Goal: Task Accomplishment & Management: Use online tool/utility

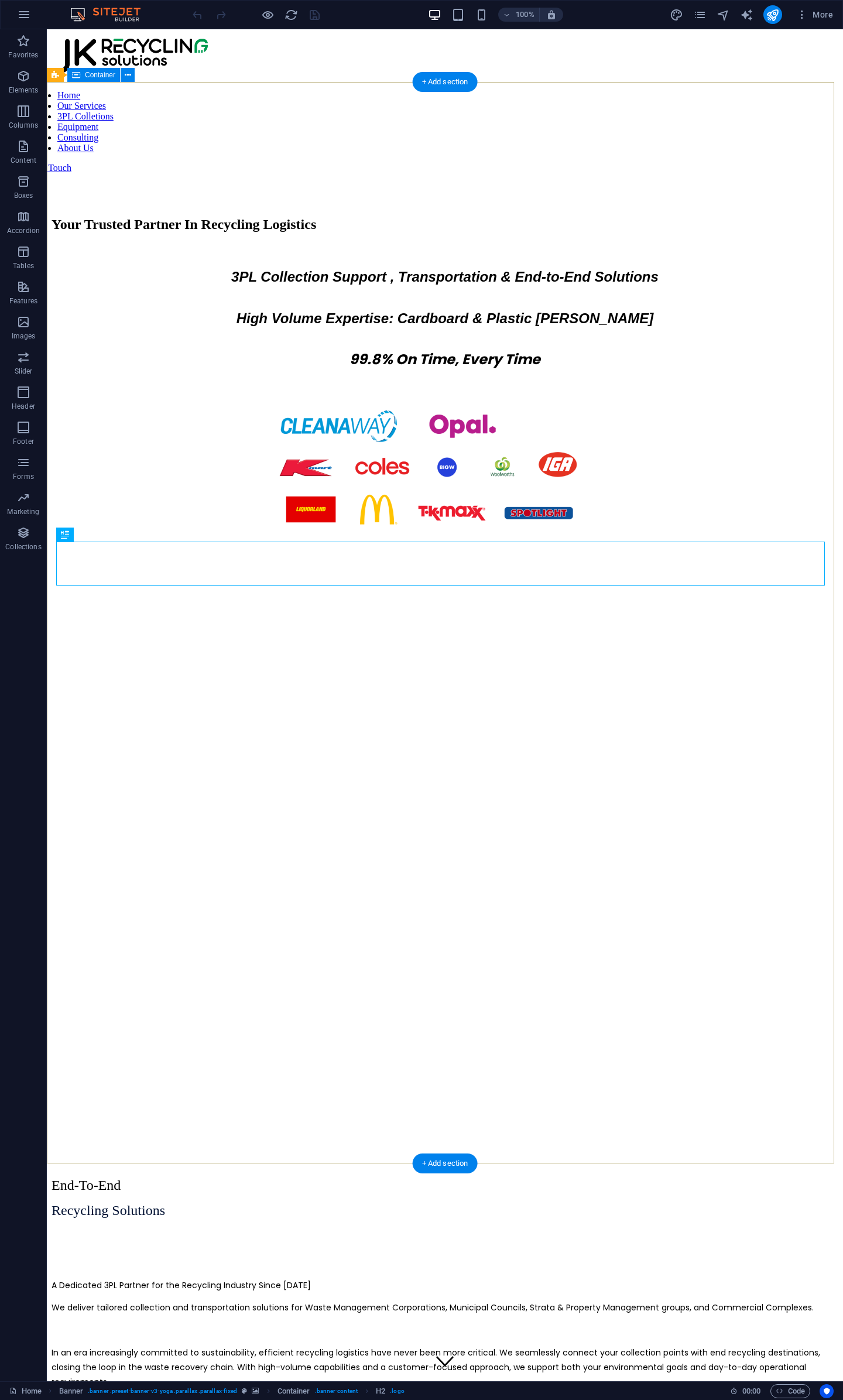
scroll to position [605, 0]
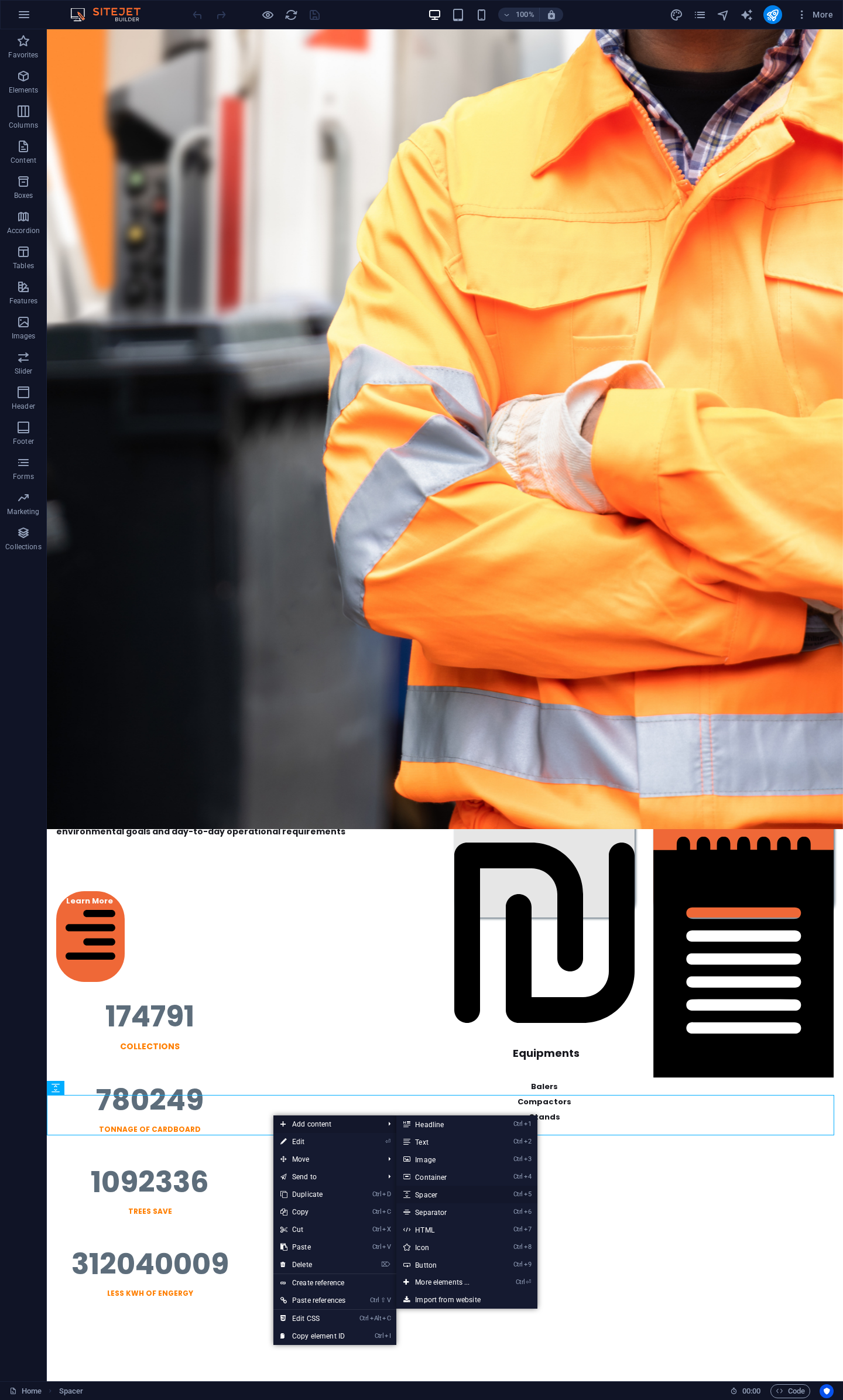
drag, startPoint x: 448, startPoint y: 1195, endPoint x: 195, endPoint y: 1165, distance: 254.8
click at [448, 1195] on link "Ctrl 5 Spacer" at bounding box center [445, 1195] width 97 height 18
select select "px"
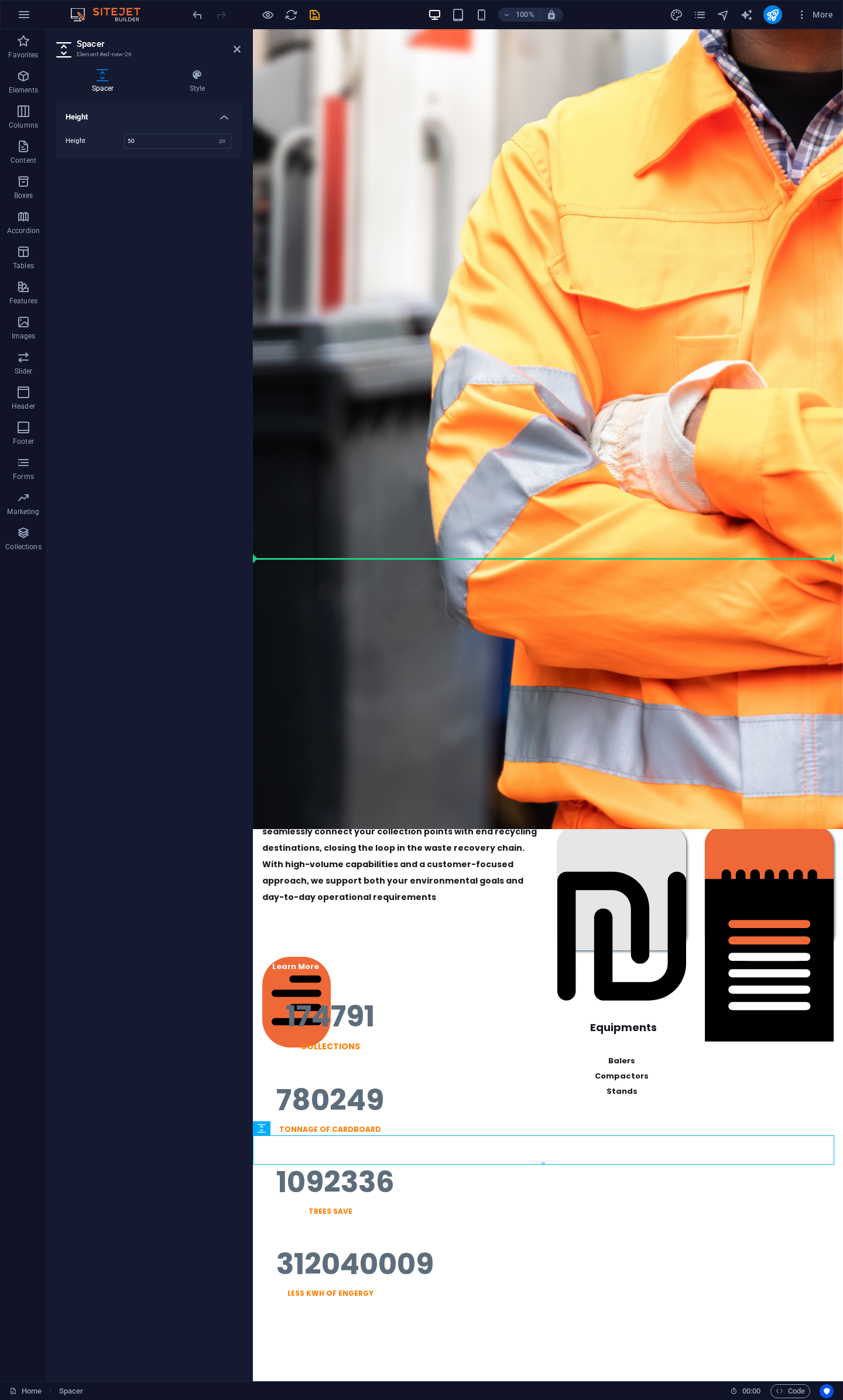
drag, startPoint x: 405, startPoint y: 1145, endPoint x: 428, endPoint y: 575, distance: 570.5
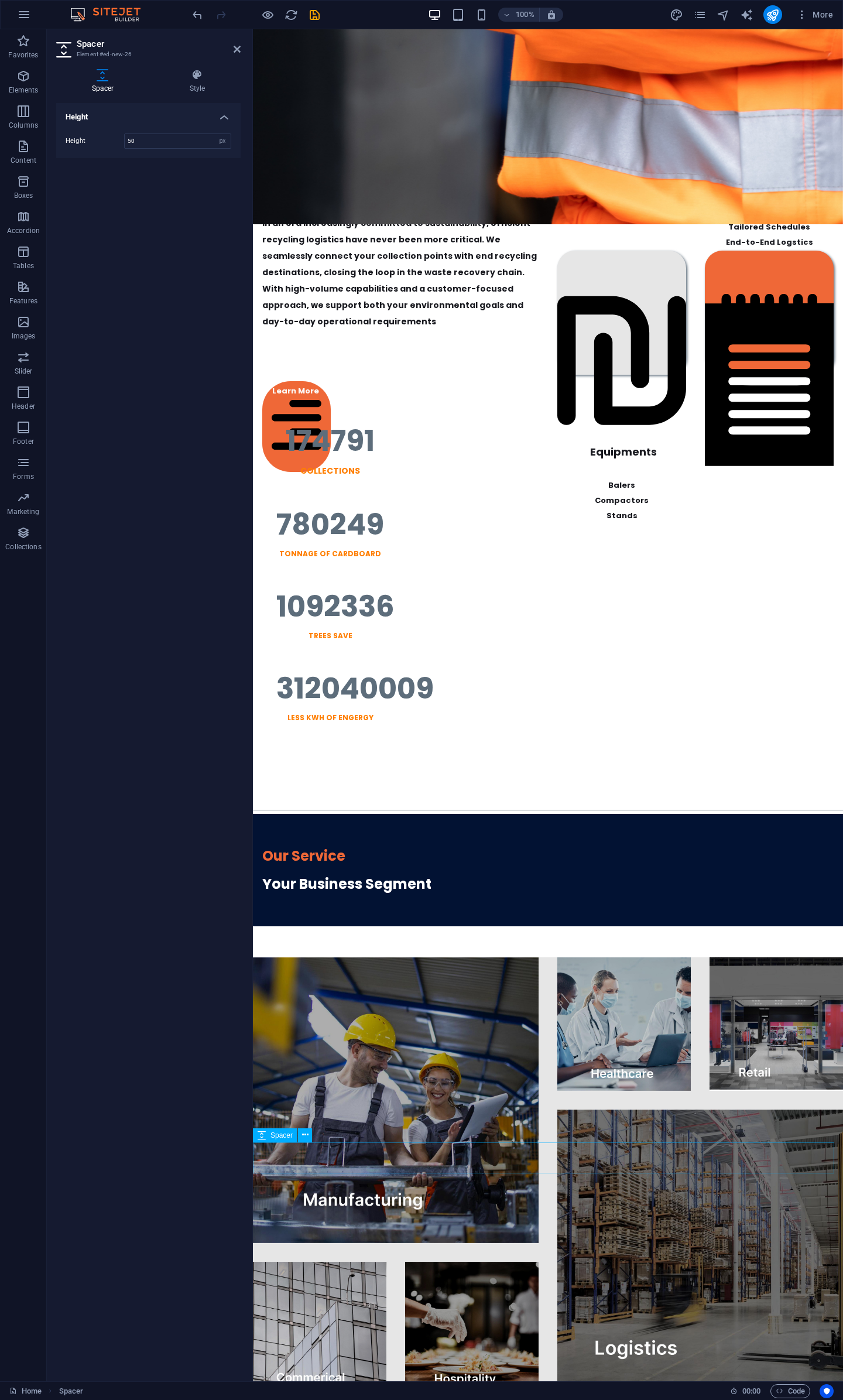
scroll to position [1815, 0]
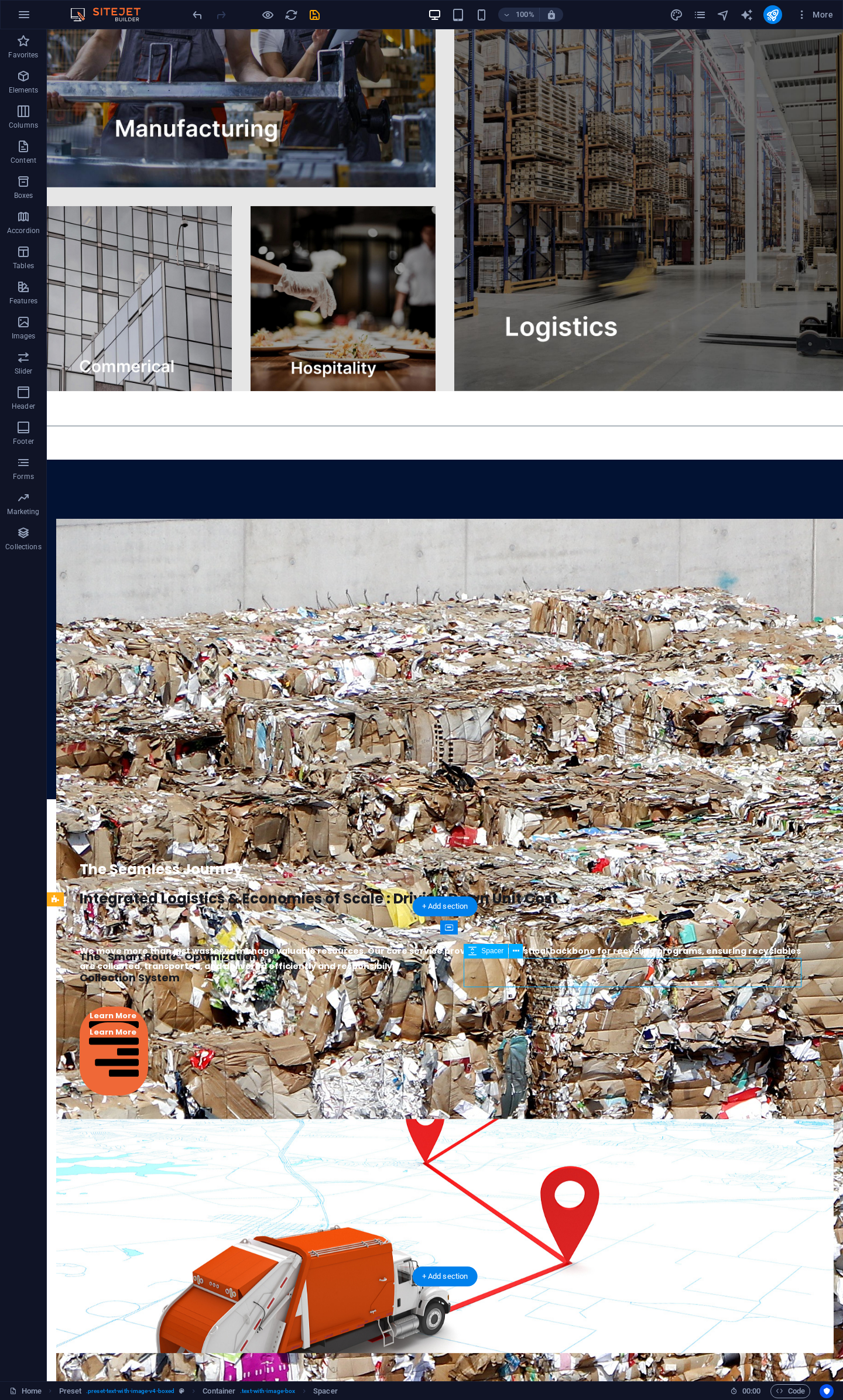
select select "px"
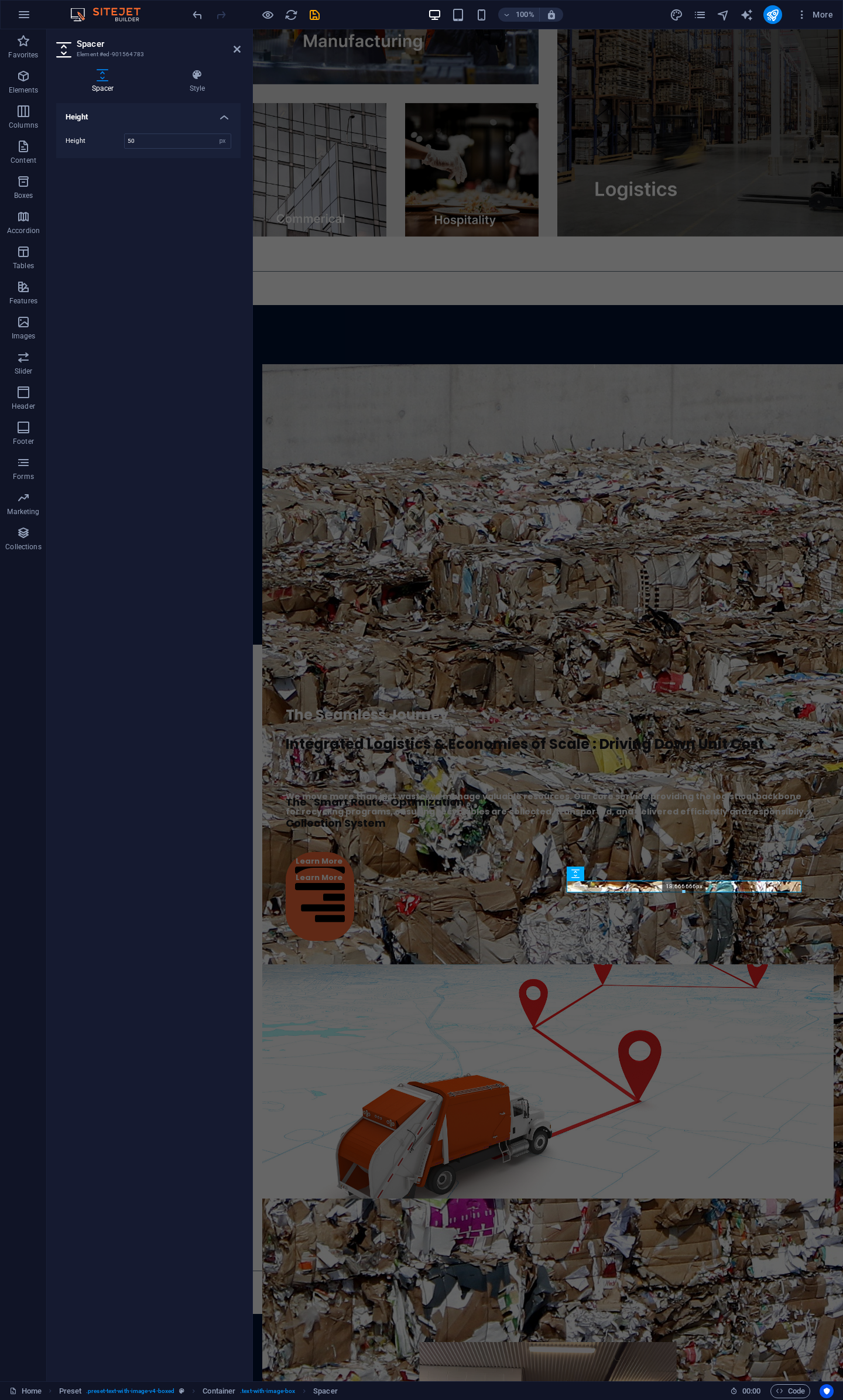
drag, startPoint x: 685, startPoint y: 910, endPoint x: 436, endPoint y: 854, distance: 255.2
click at [689, 883] on div "18.666666px" at bounding box center [684, 887] width 234 height 12
type input "18"
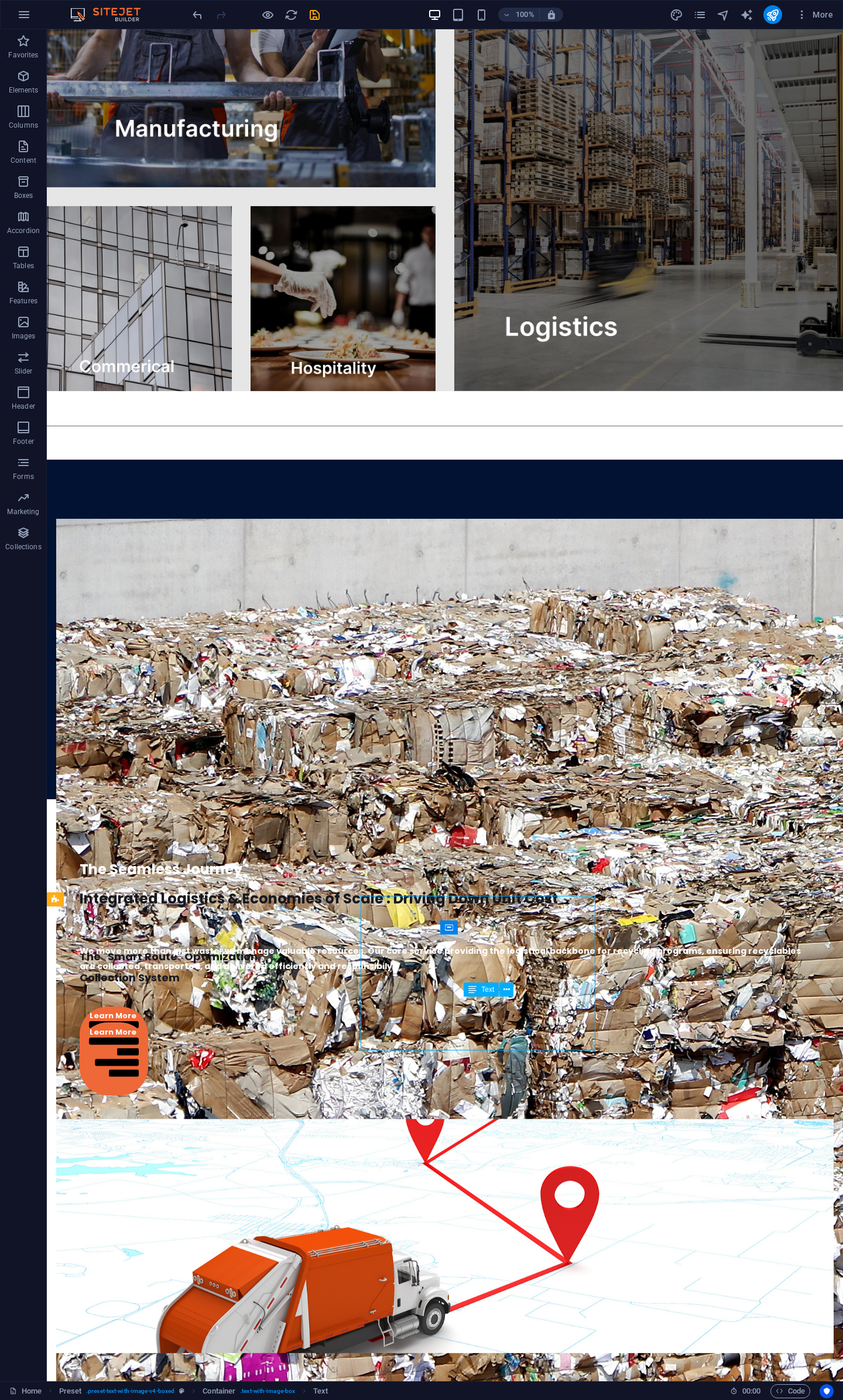
scroll to position [2420, 0]
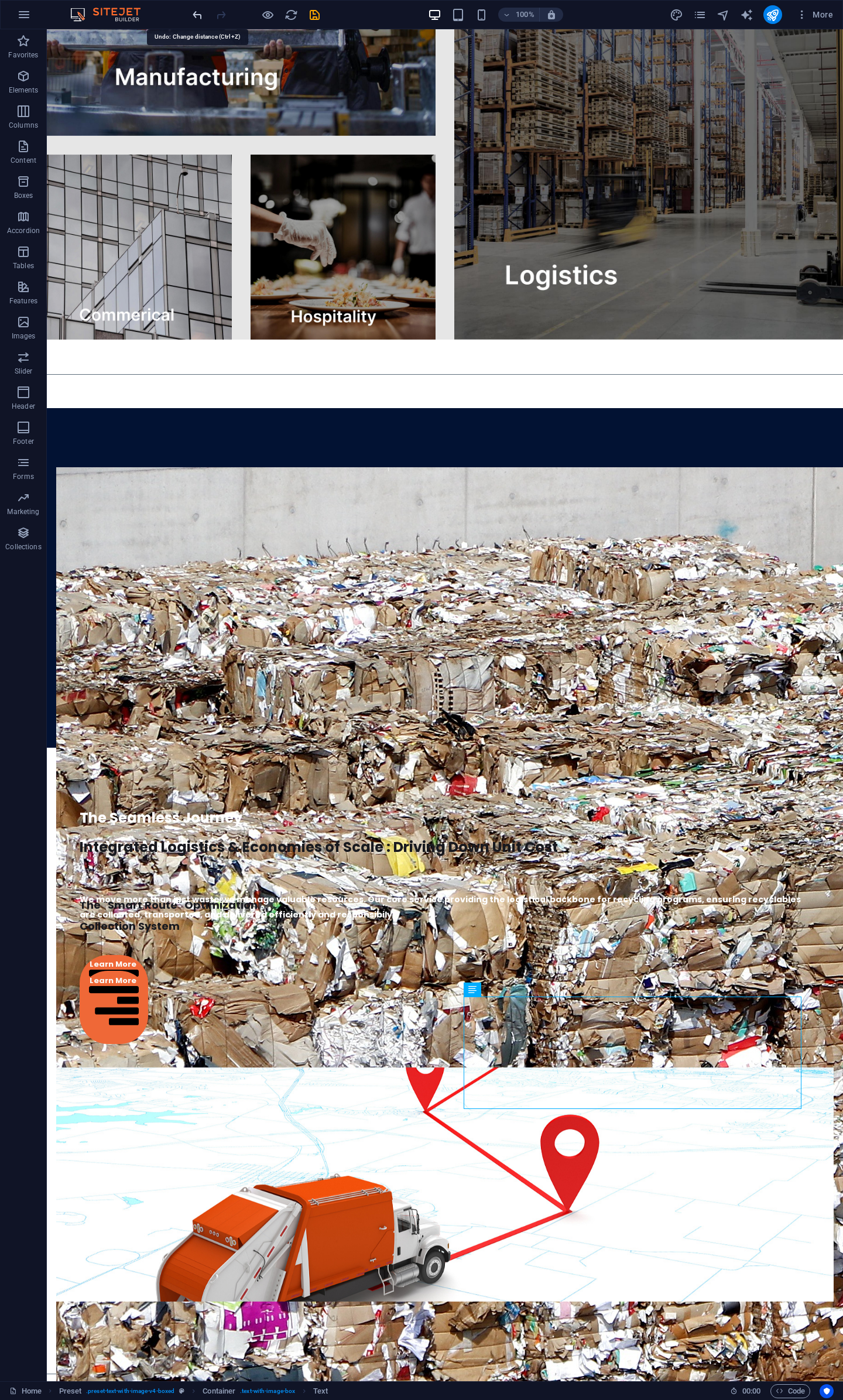
click at [193, 16] on icon "undo" at bounding box center [197, 15] width 13 height 13
click at [219, 15] on icon "redo" at bounding box center [221, 15] width 13 height 13
click at [219, 15] on div at bounding box center [256, 15] width 131 height 19
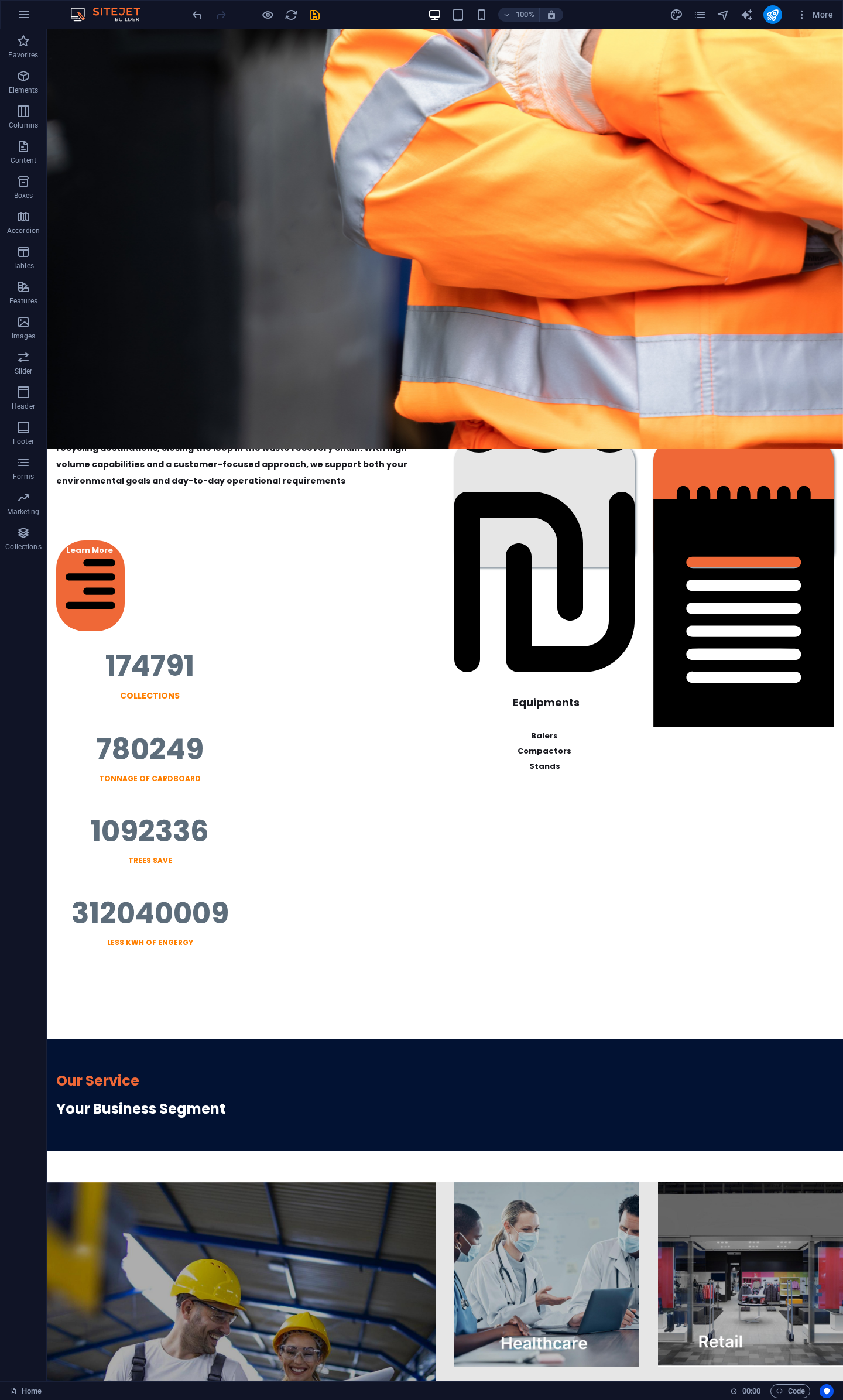
scroll to position [379, 0]
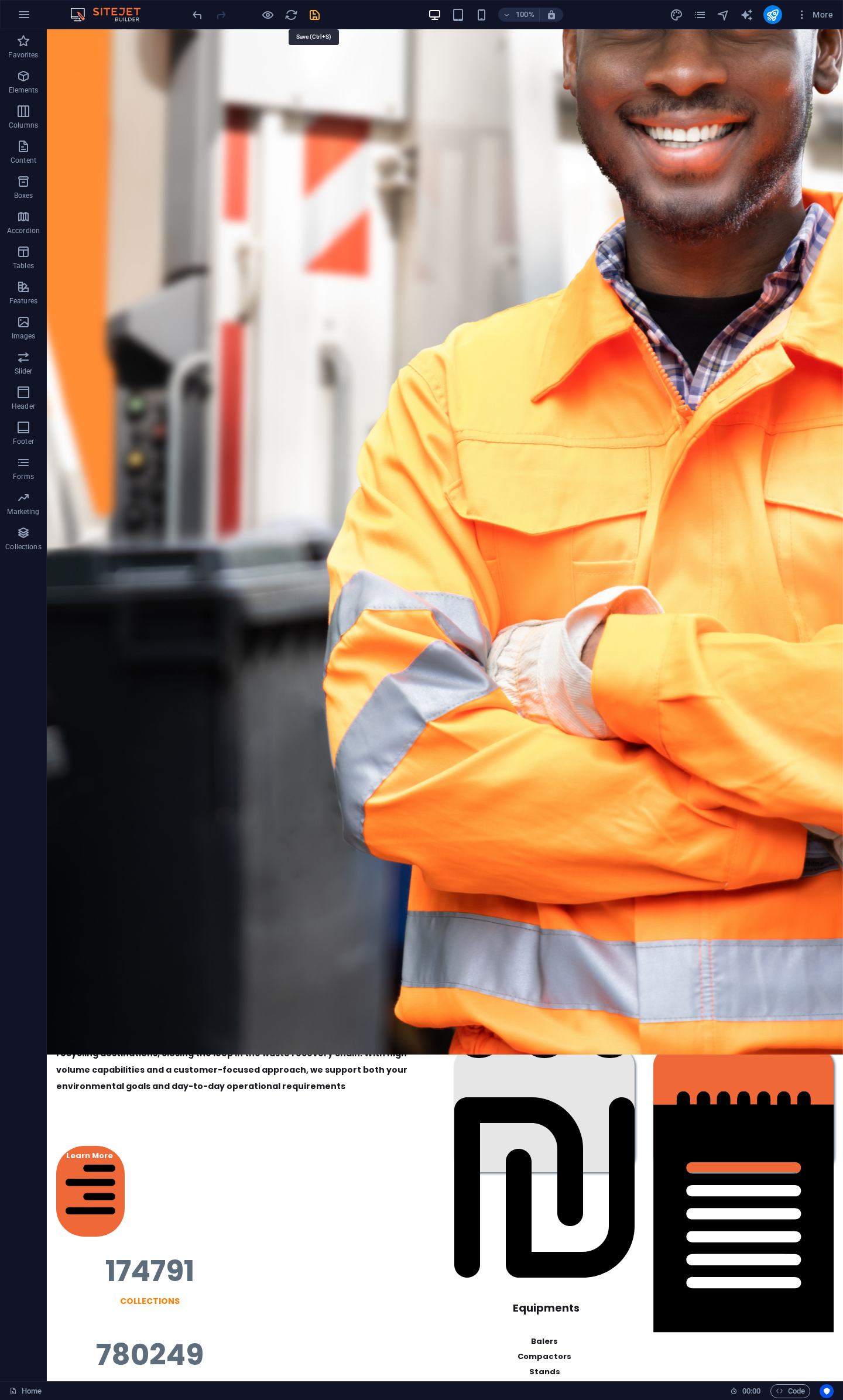
click at [313, 16] on icon "save" at bounding box center [315, 15] width 13 height 13
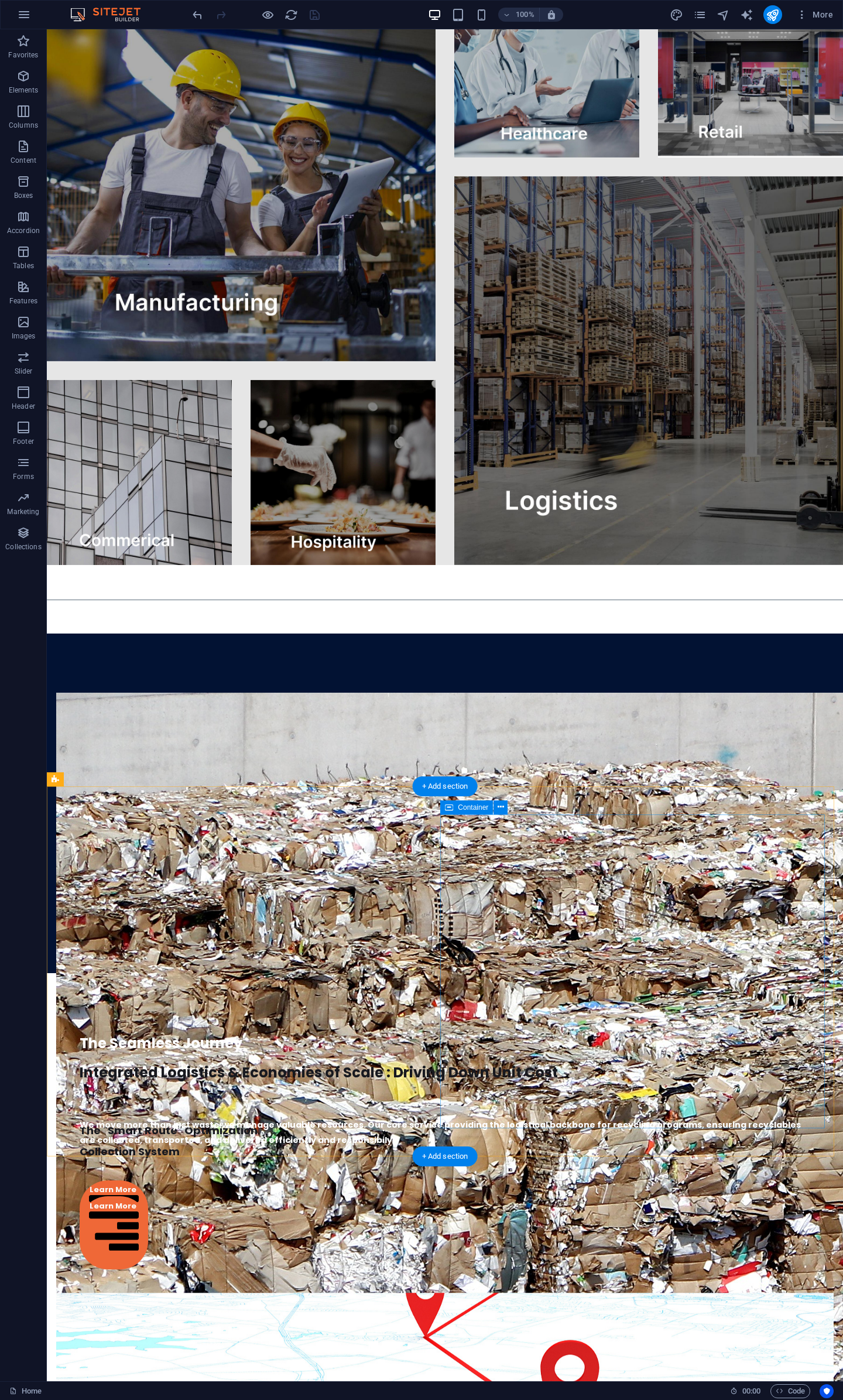
scroll to position [2800, 0]
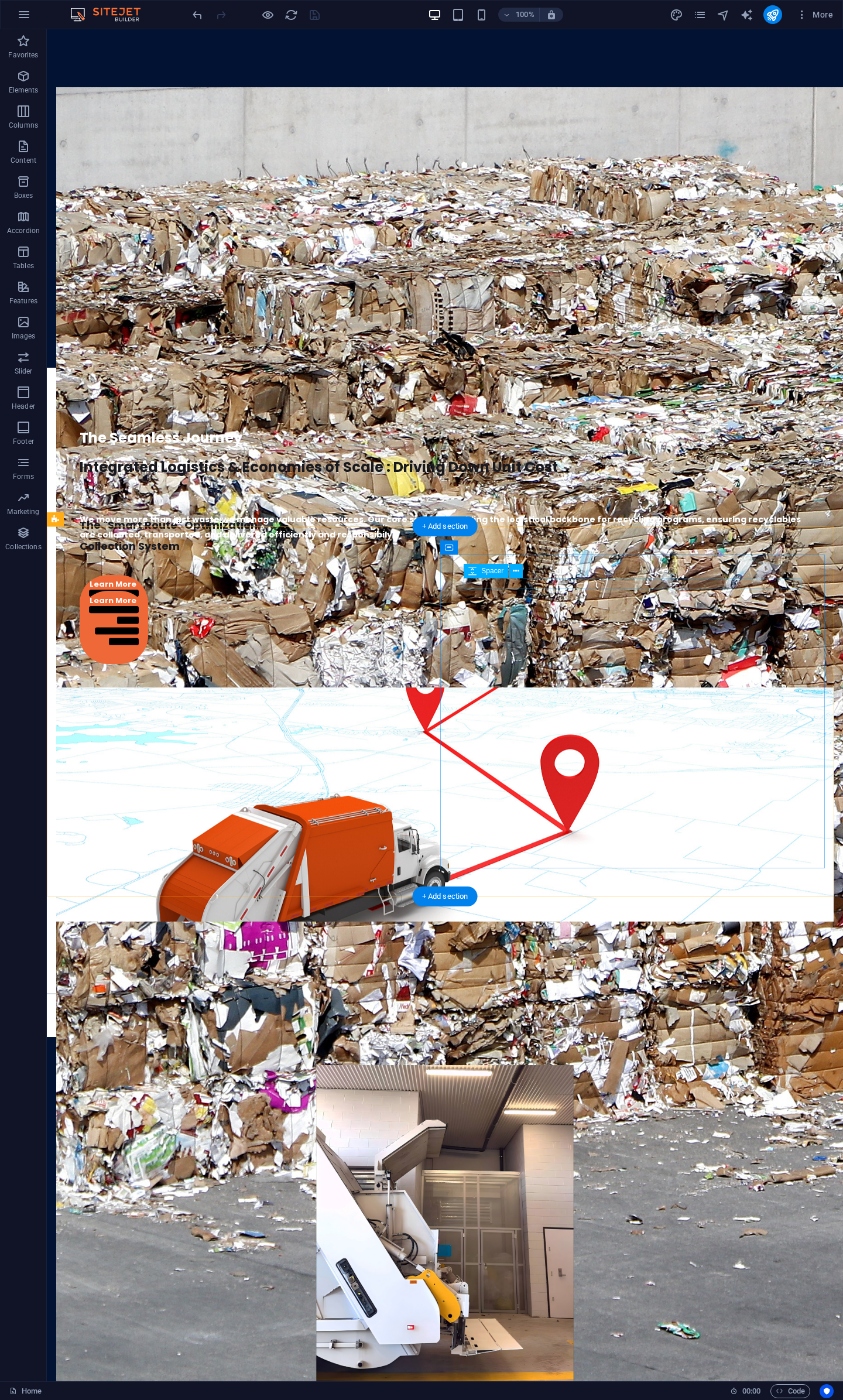
click at [593, 1399] on div at bounding box center [445, 1408] width 731 height 11
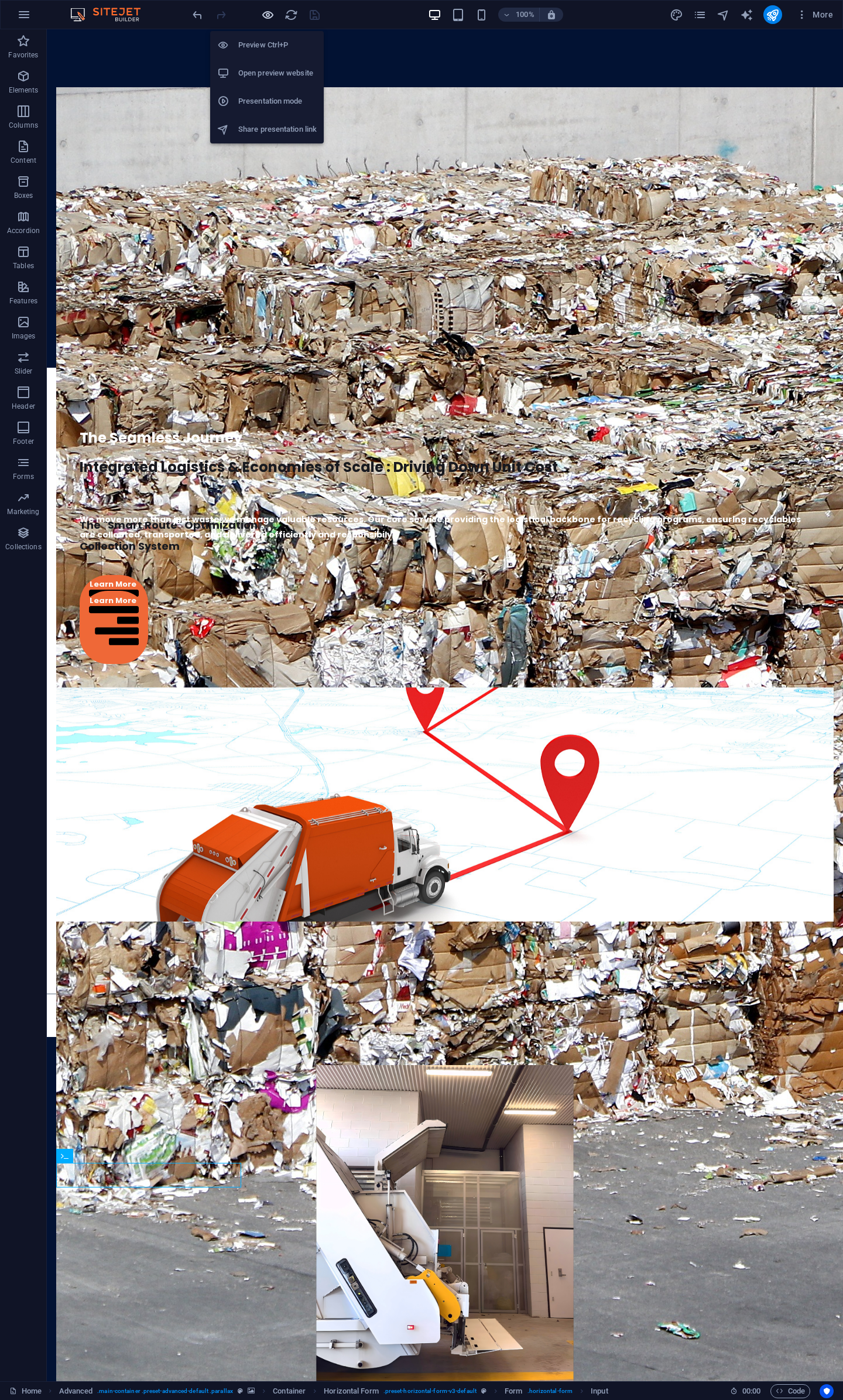
click at [271, 12] on icon "button" at bounding box center [268, 15] width 13 height 13
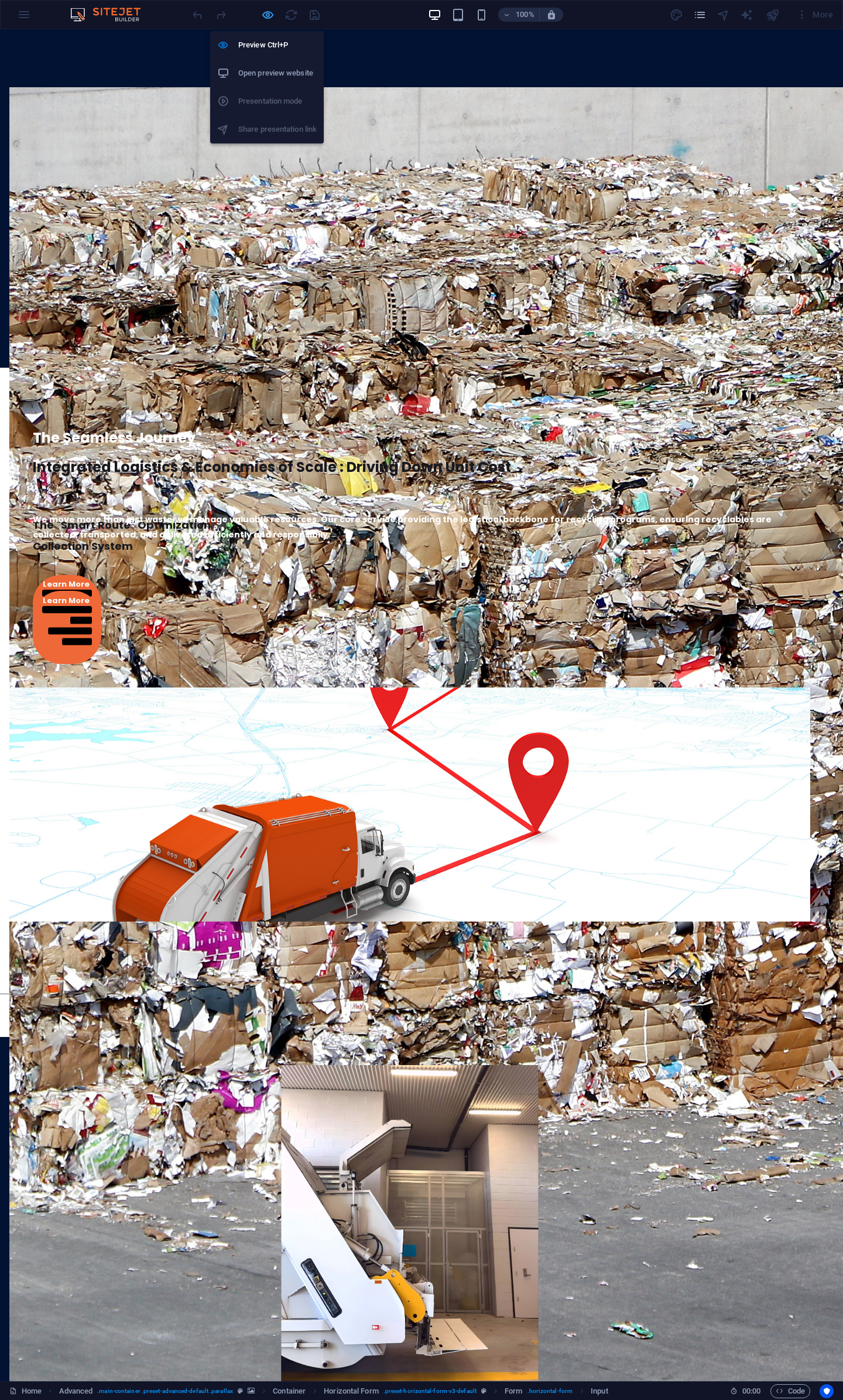
click at [271, 12] on icon "button" at bounding box center [268, 15] width 13 height 13
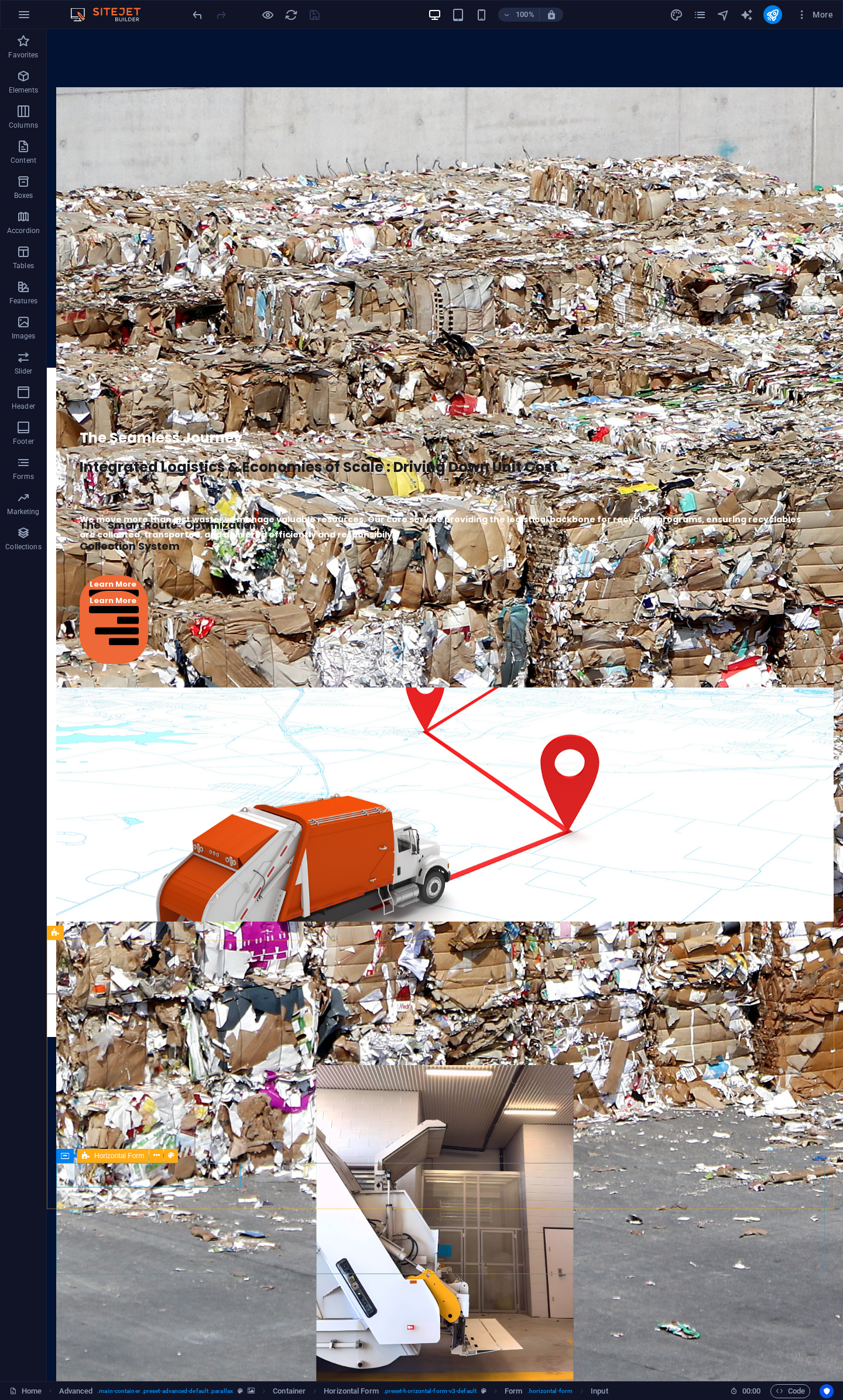
click at [89, 1156] on div "Horizontal Form" at bounding box center [113, 1156] width 72 height 14
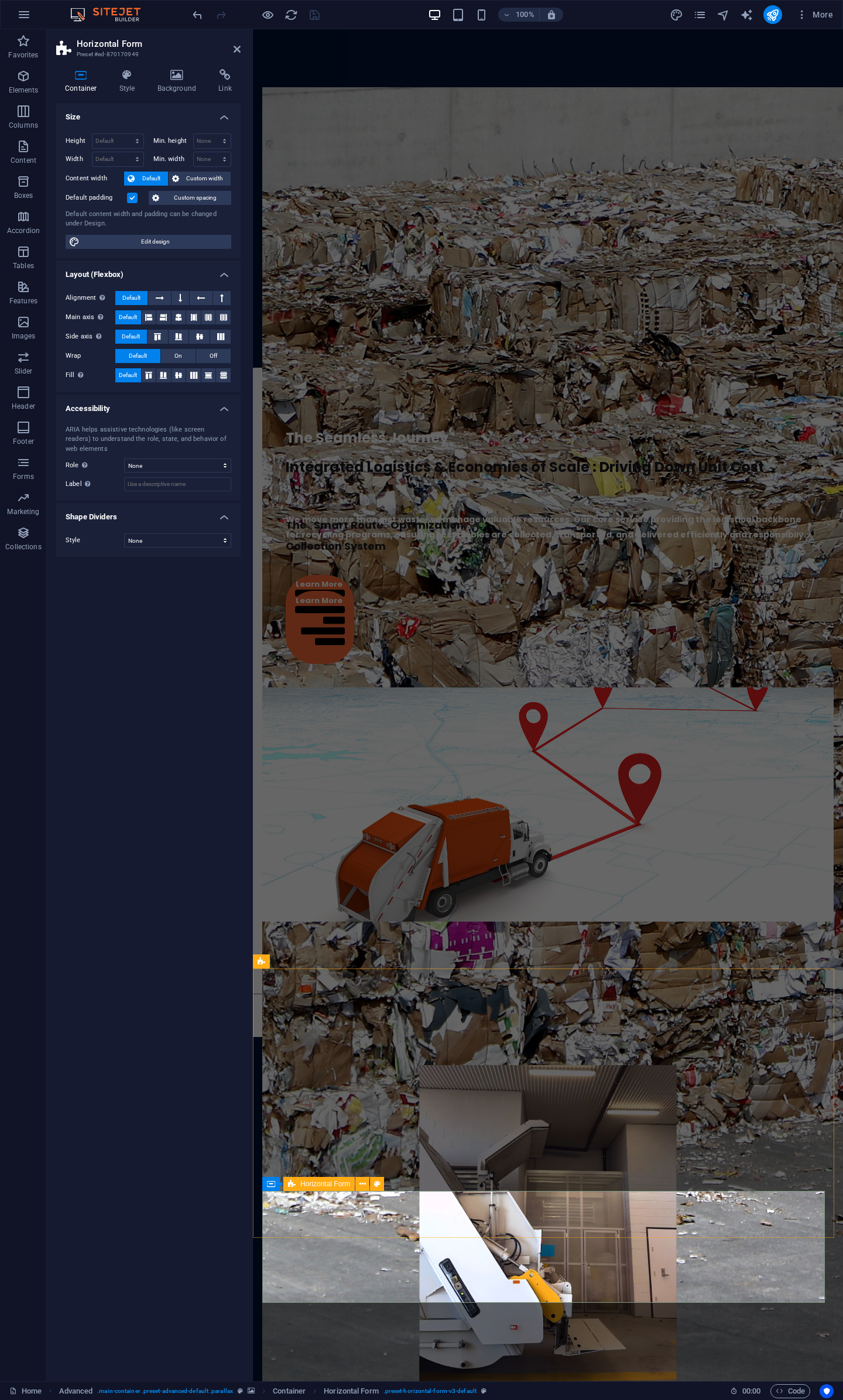
click at [296, 1182] on div "Horizontal Form" at bounding box center [319, 1183] width 72 height 14
click at [165, 245] on span "Edit design" at bounding box center [156, 242] width 144 height 14
select select "px"
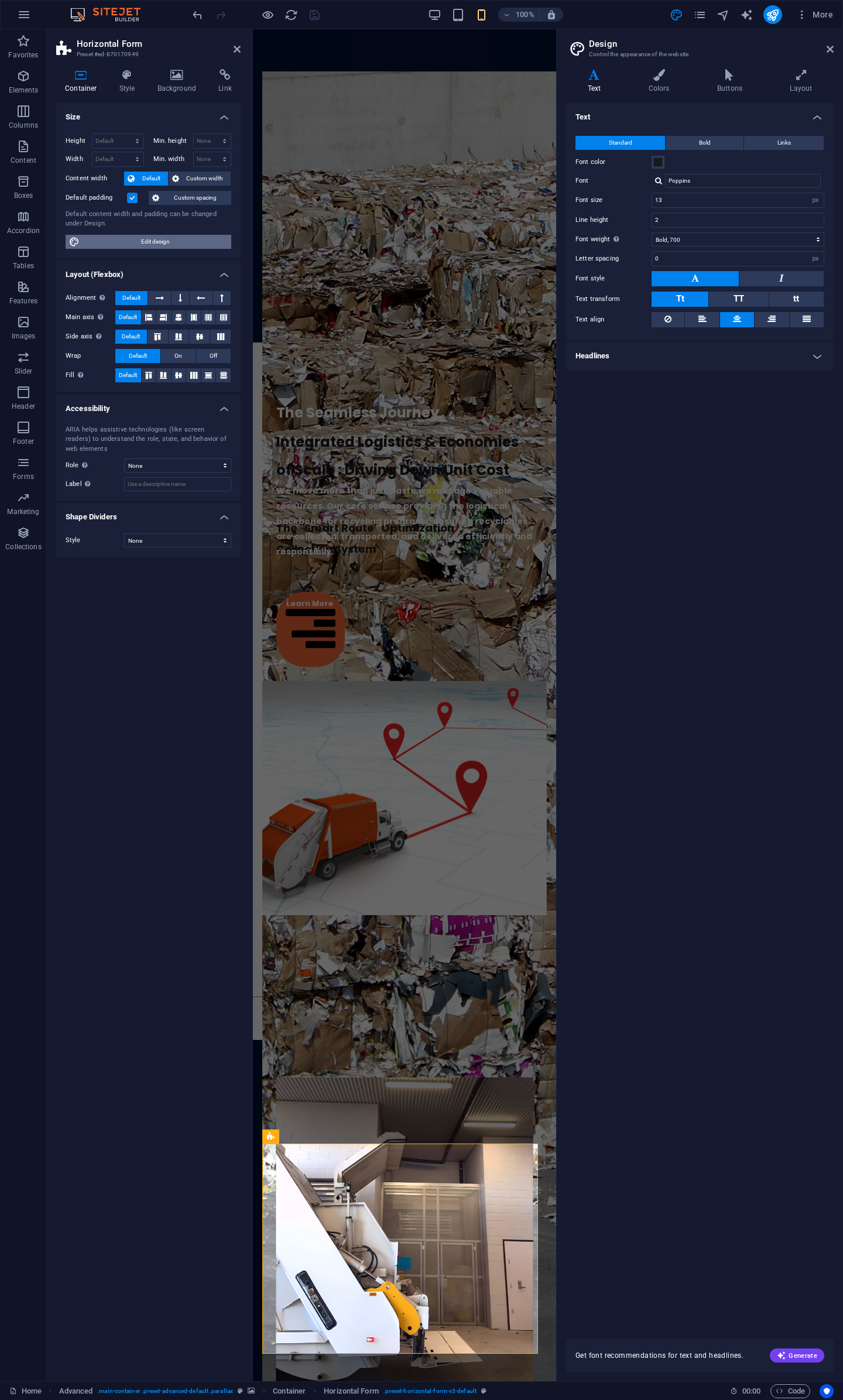
scroll to position [3449, 0]
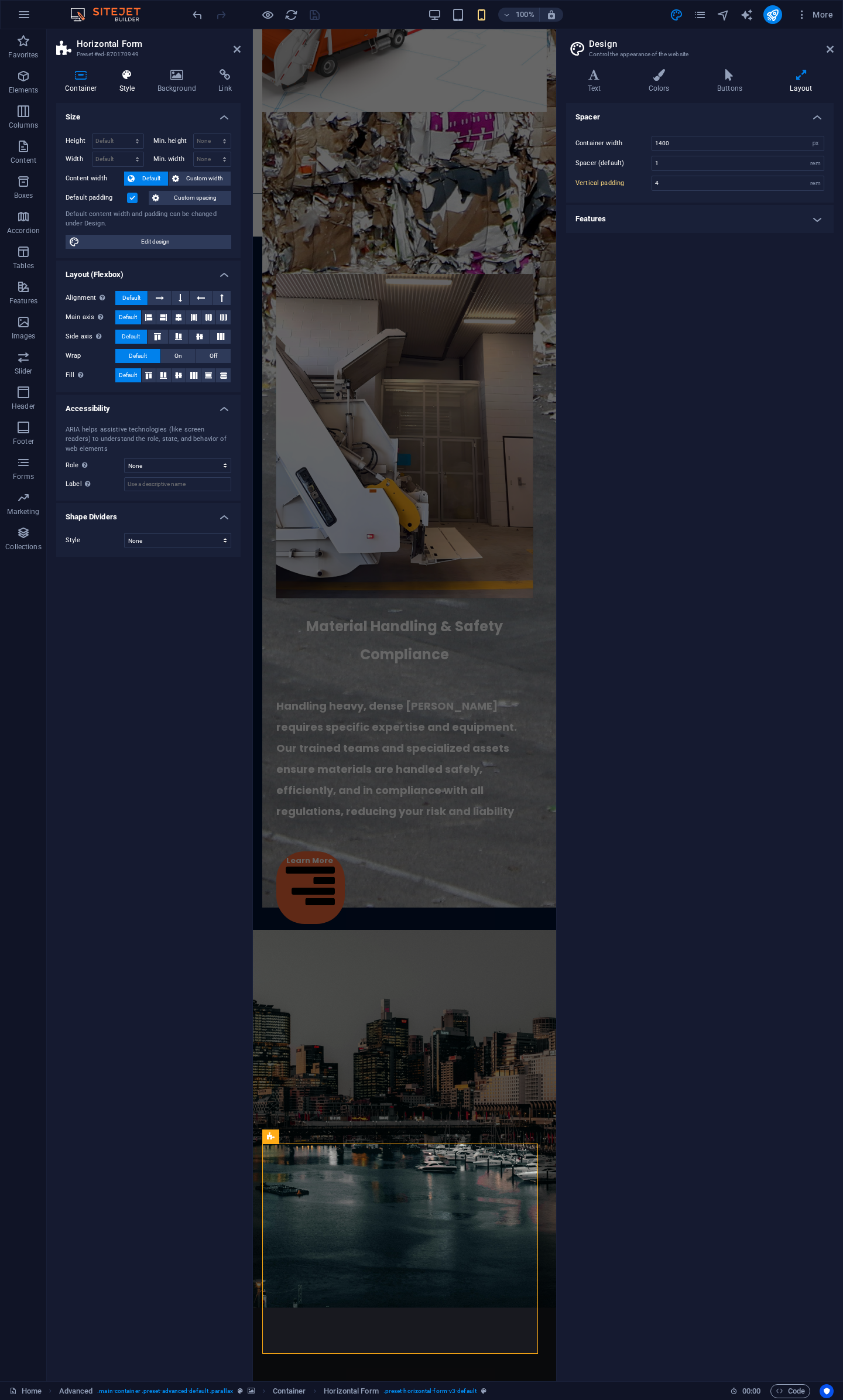
click at [126, 85] on h4 "Style" at bounding box center [129, 81] width 38 height 25
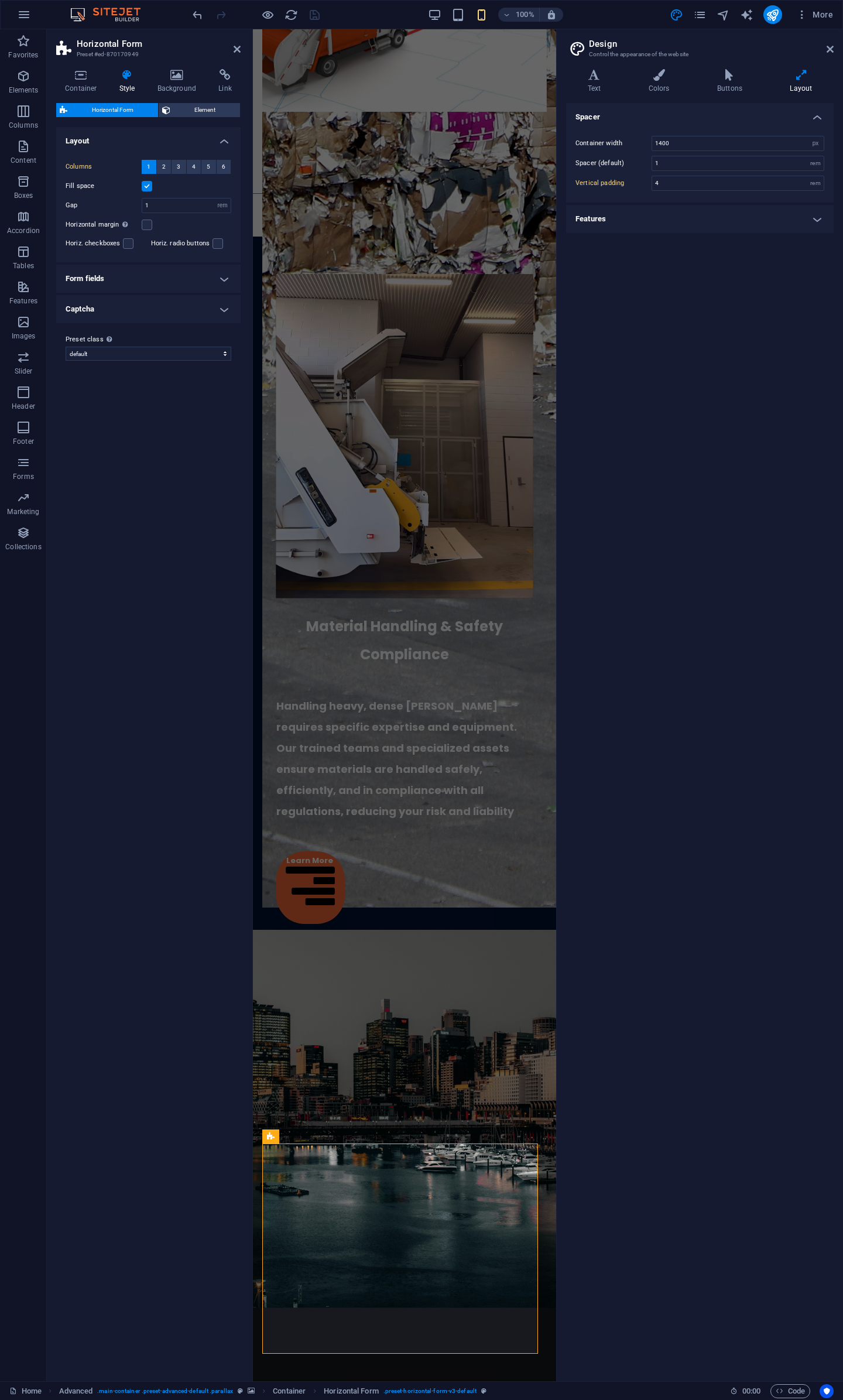
click at [143, 287] on h4 "Form fields" at bounding box center [148, 279] width 185 height 28
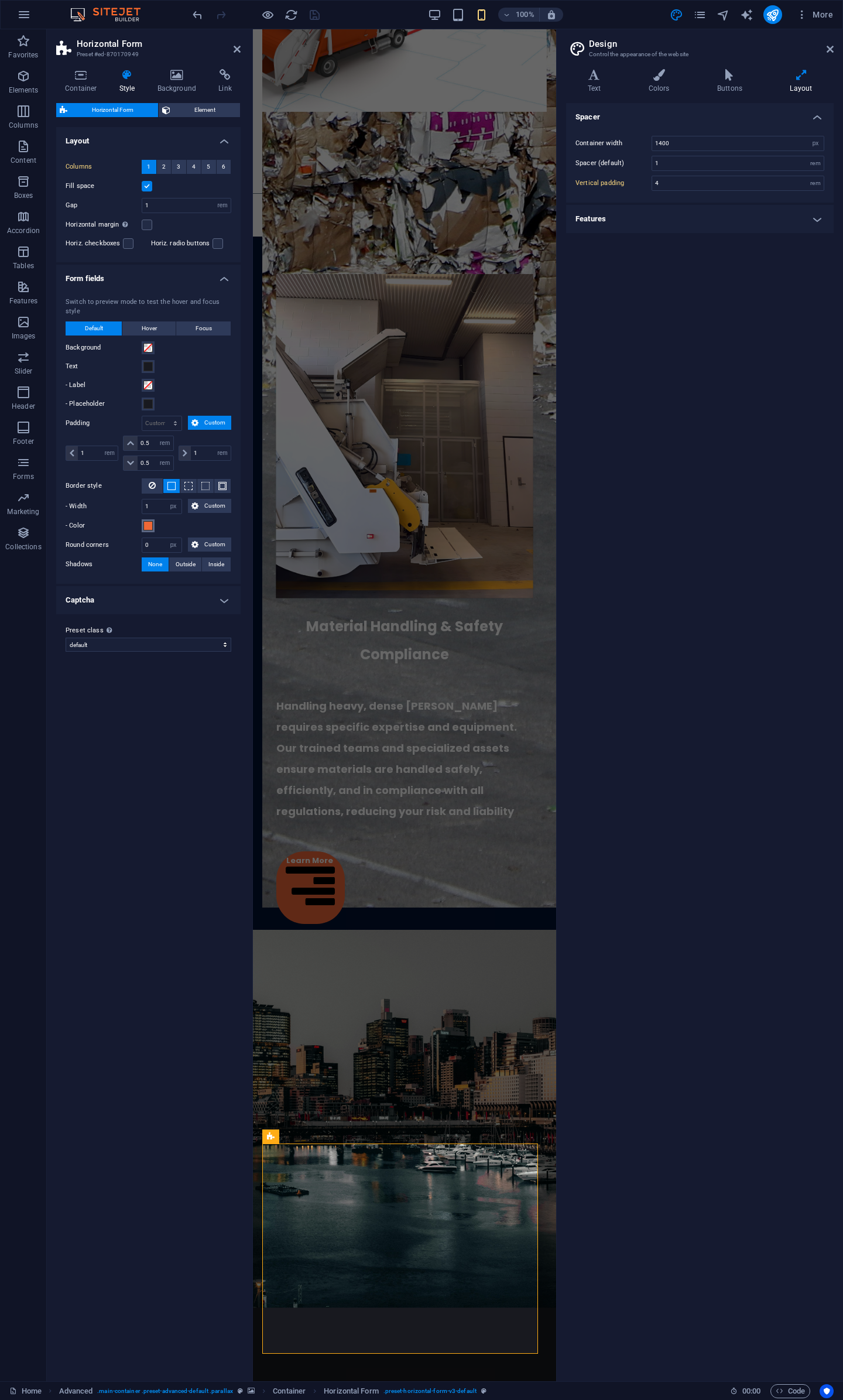
click at [151, 521] on span at bounding box center [148, 526] width 9 height 9
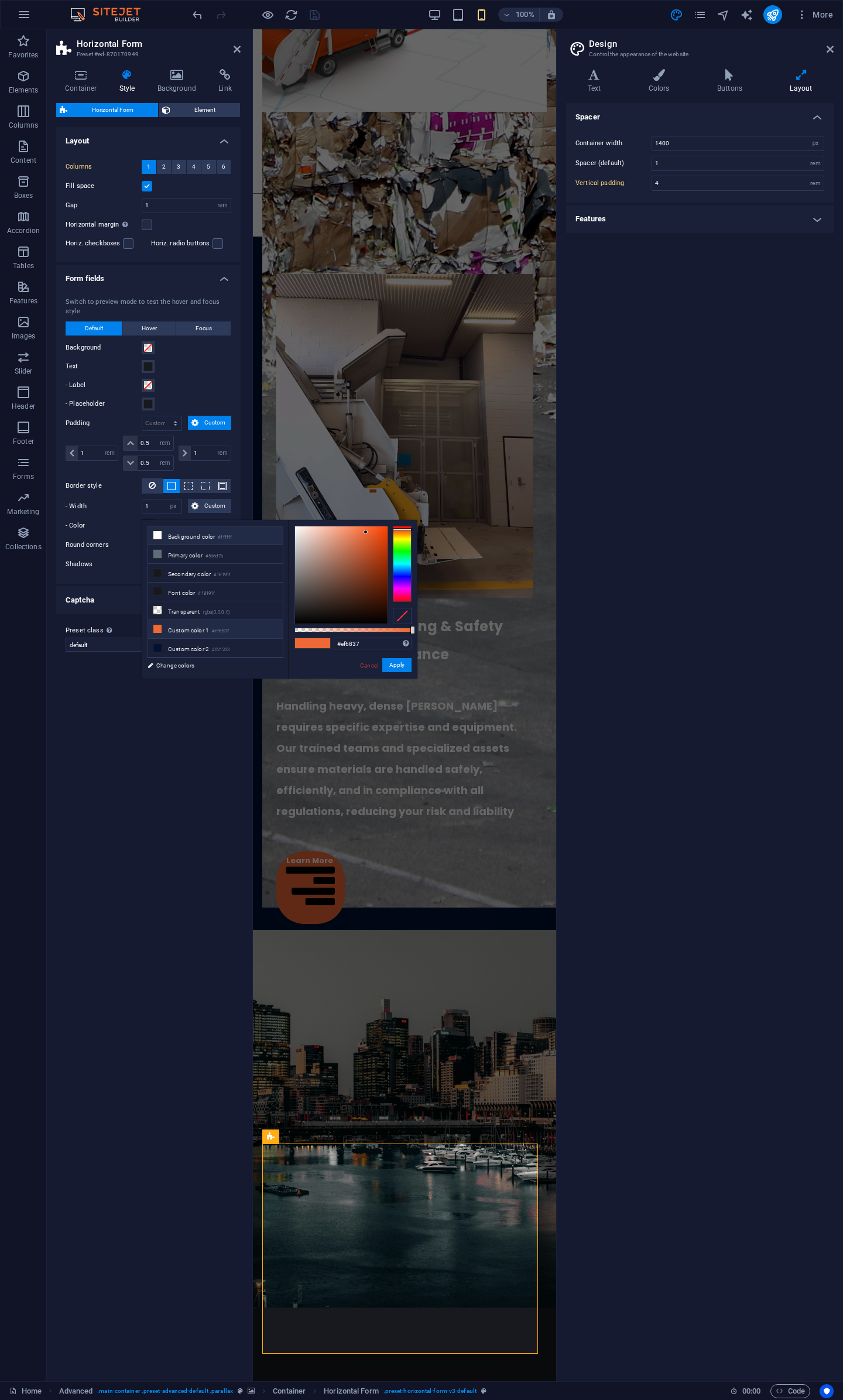
click at [158, 533] on icon at bounding box center [158, 535] width 8 height 8
type input "#ffffff"
click at [395, 662] on button "Apply" at bounding box center [397, 665] width 29 height 14
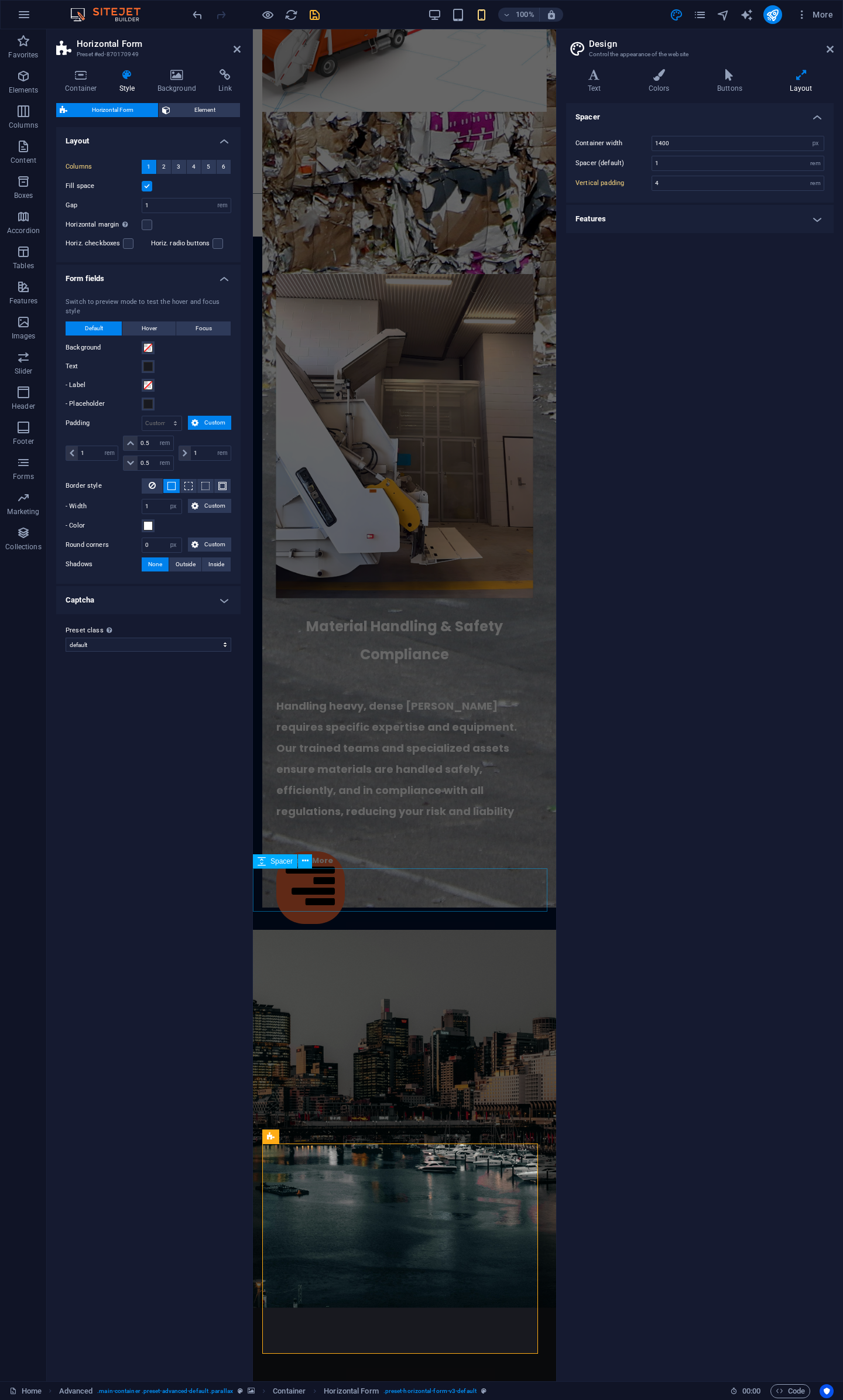
click at [513, 975] on div at bounding box center [405, 997] width 303 height 43
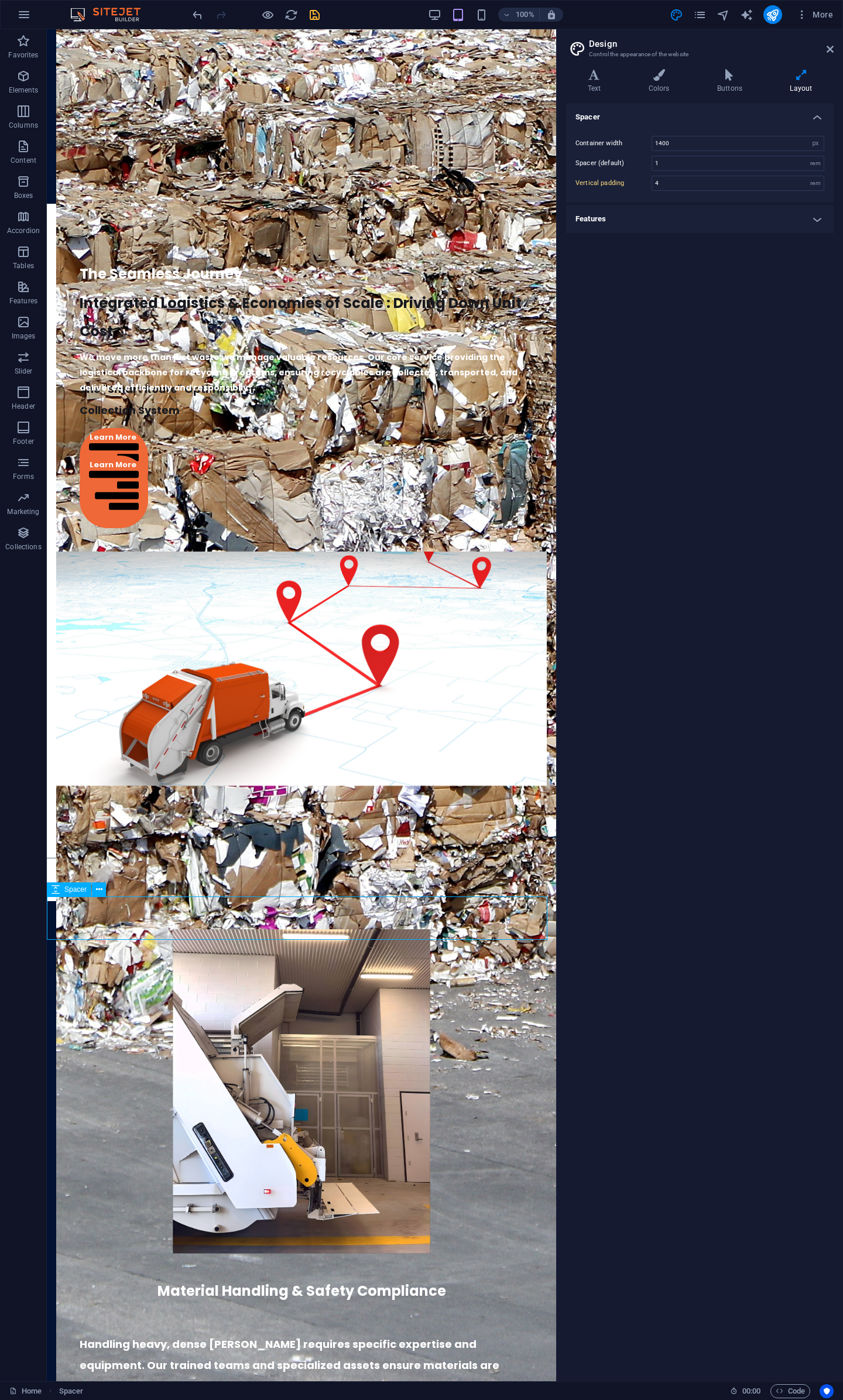
type input "3"
click at [94, 1158] on span "Horizontal Form" at bounding box center [119, 1156] width 50 height 7
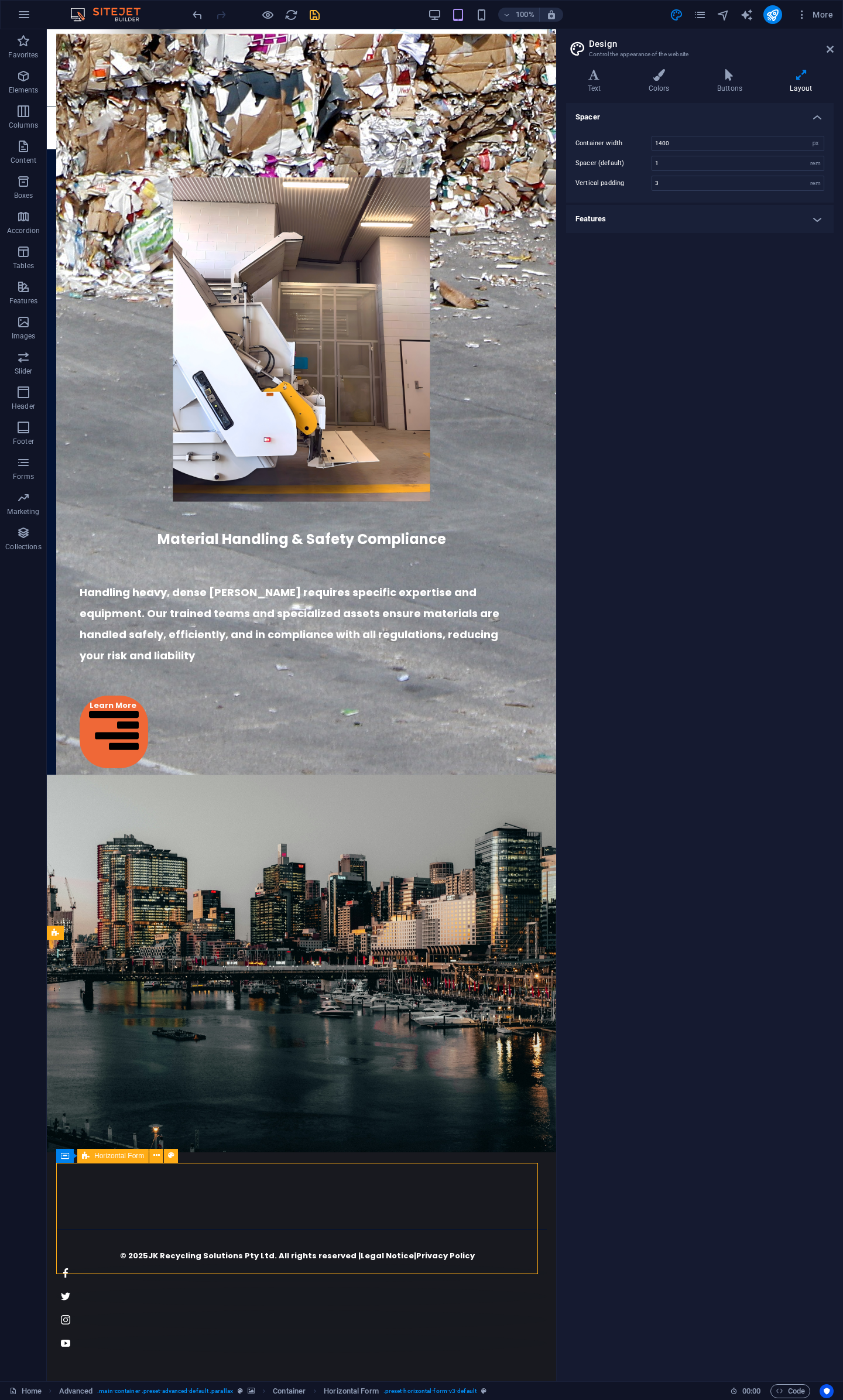
select select "rem"
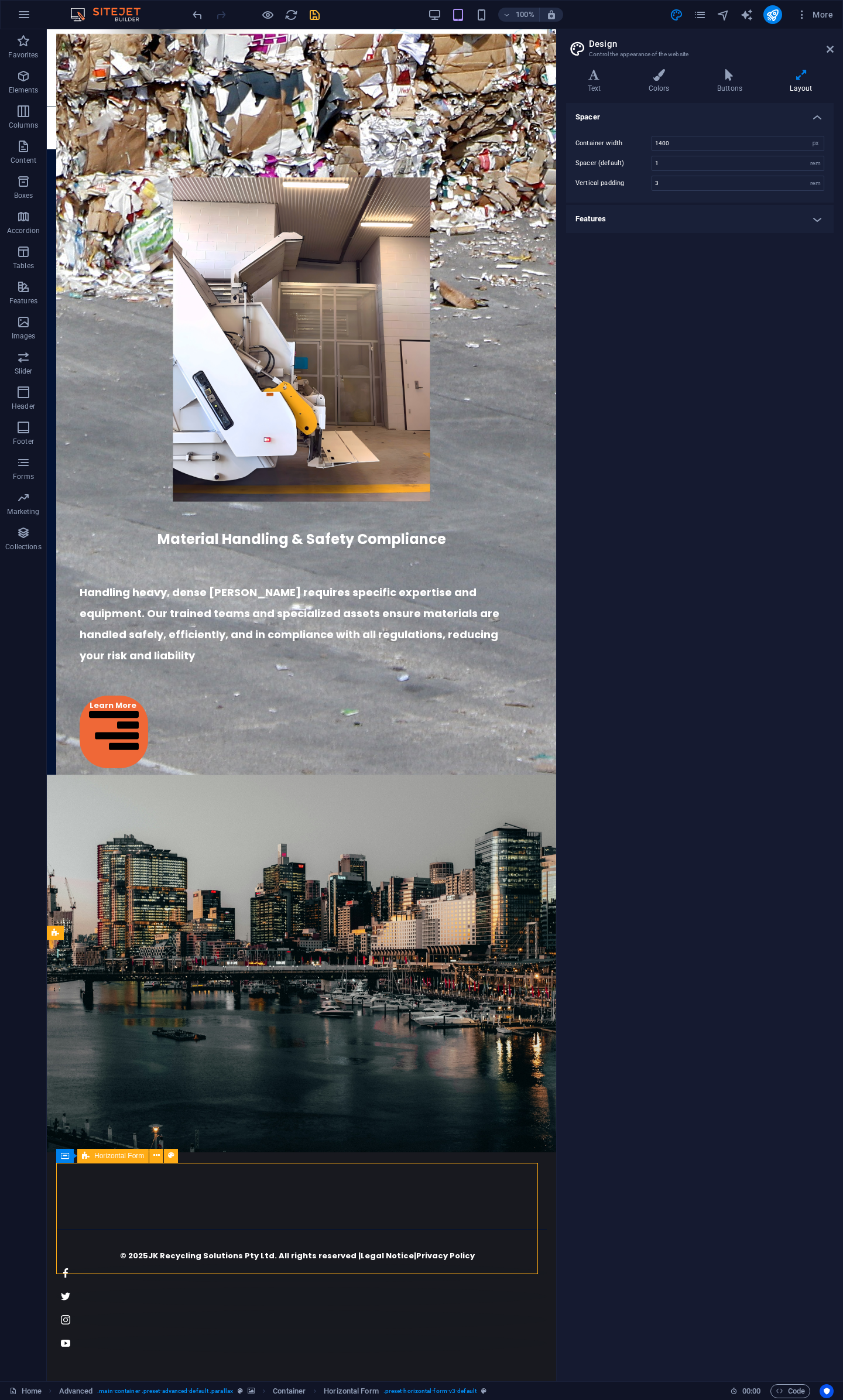
select select "px"
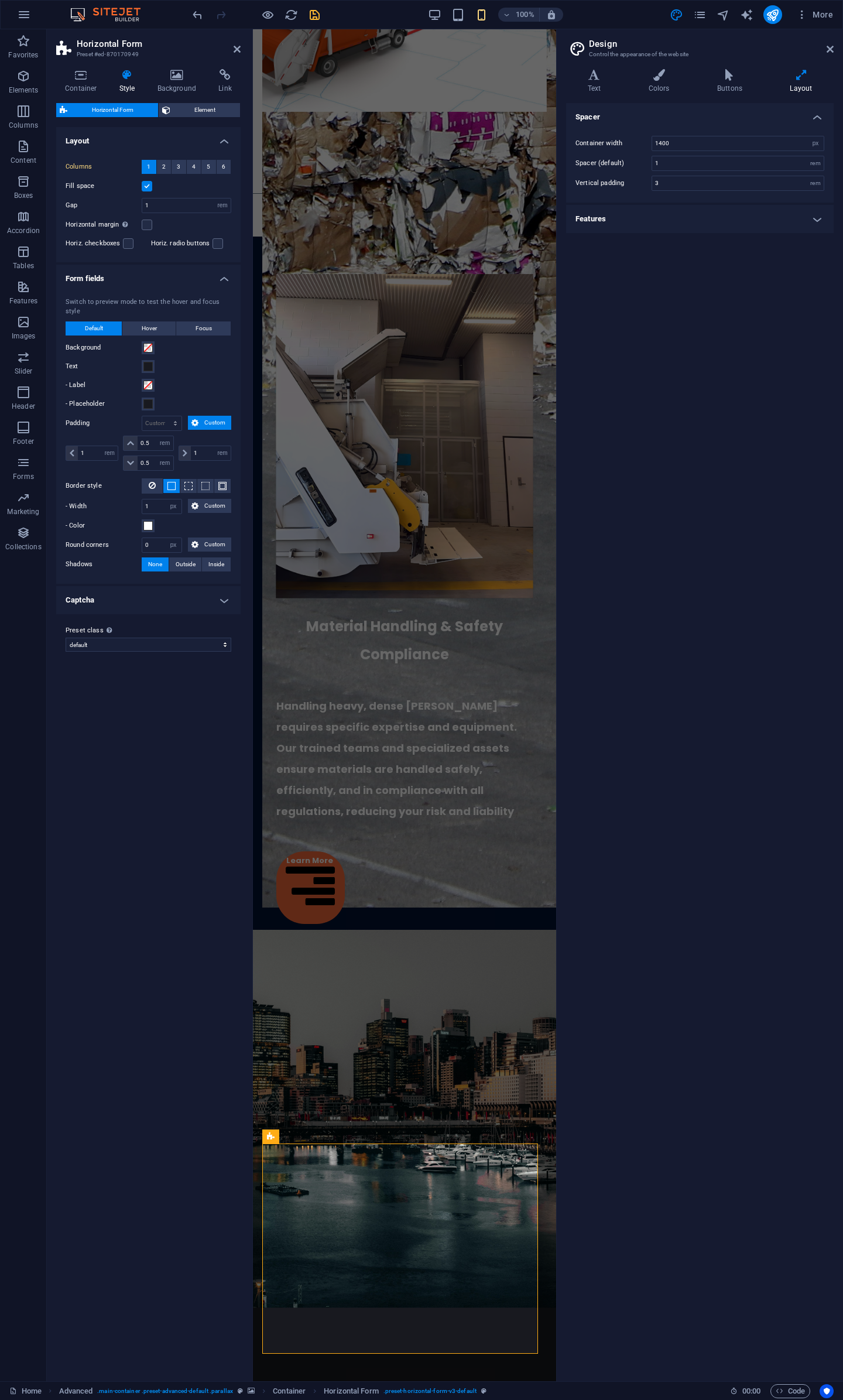
type input "4"
click at [149, 362] on span at bounding box center [148, 366] width 9 height 9
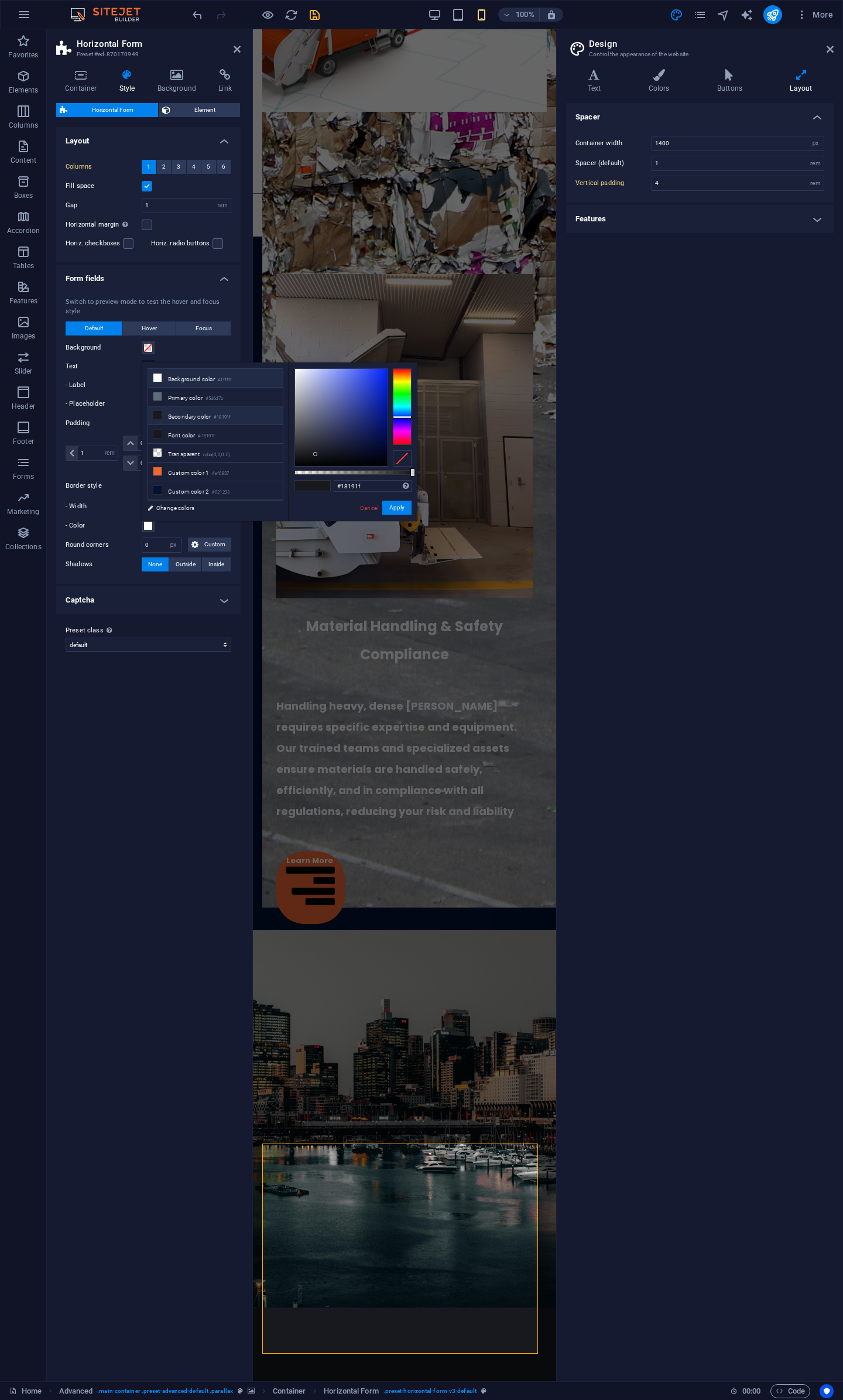
click at [160, 374] on icon at bounding box center [158, 377] width 8 height 8
type input "#ffffff"
click at [393, 512] on button "Apply" at bounding box center [397, 507] width 29 height 14
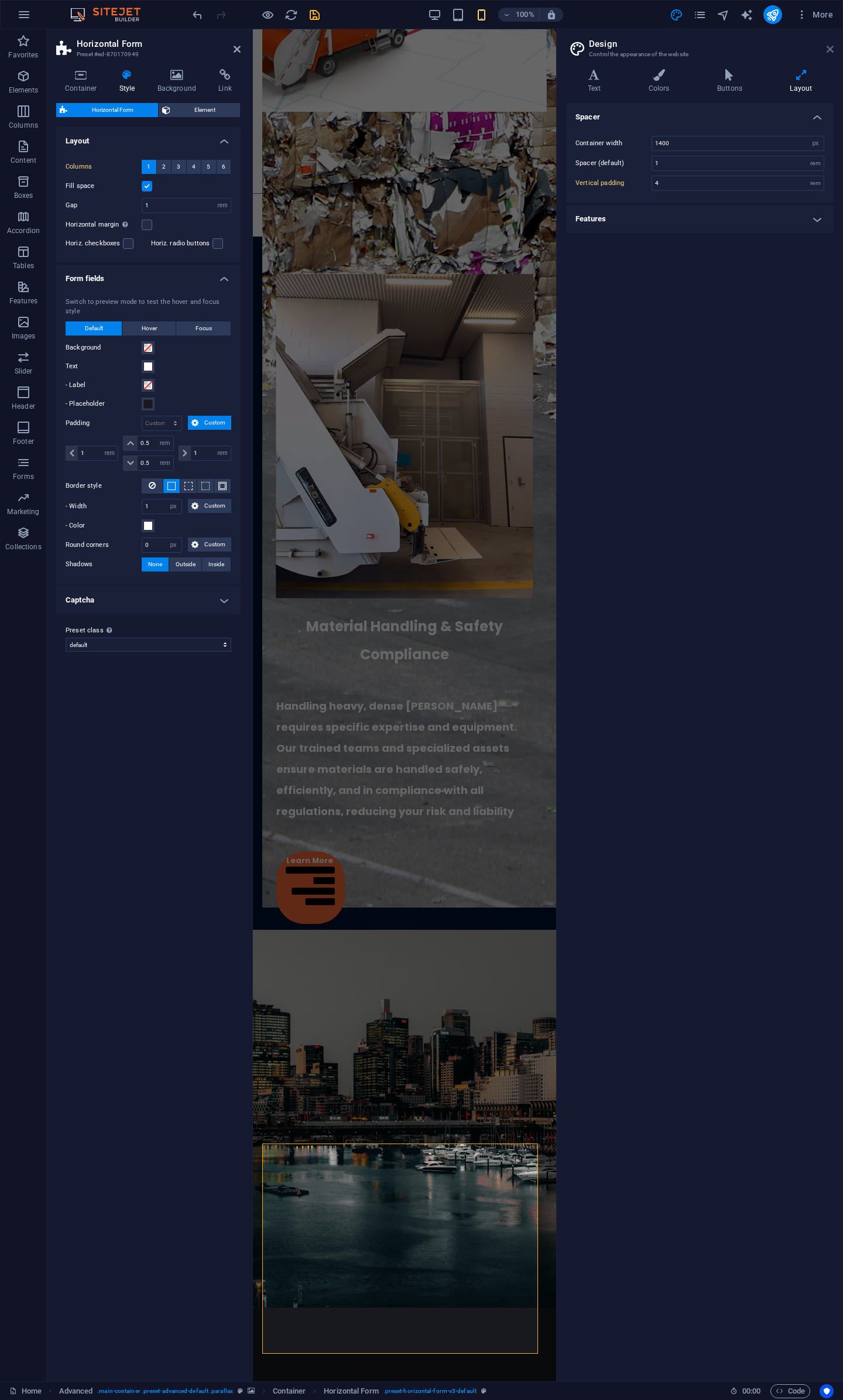
click at [830, 48] on icon at bounding box center [830, 49] width 7 height 9
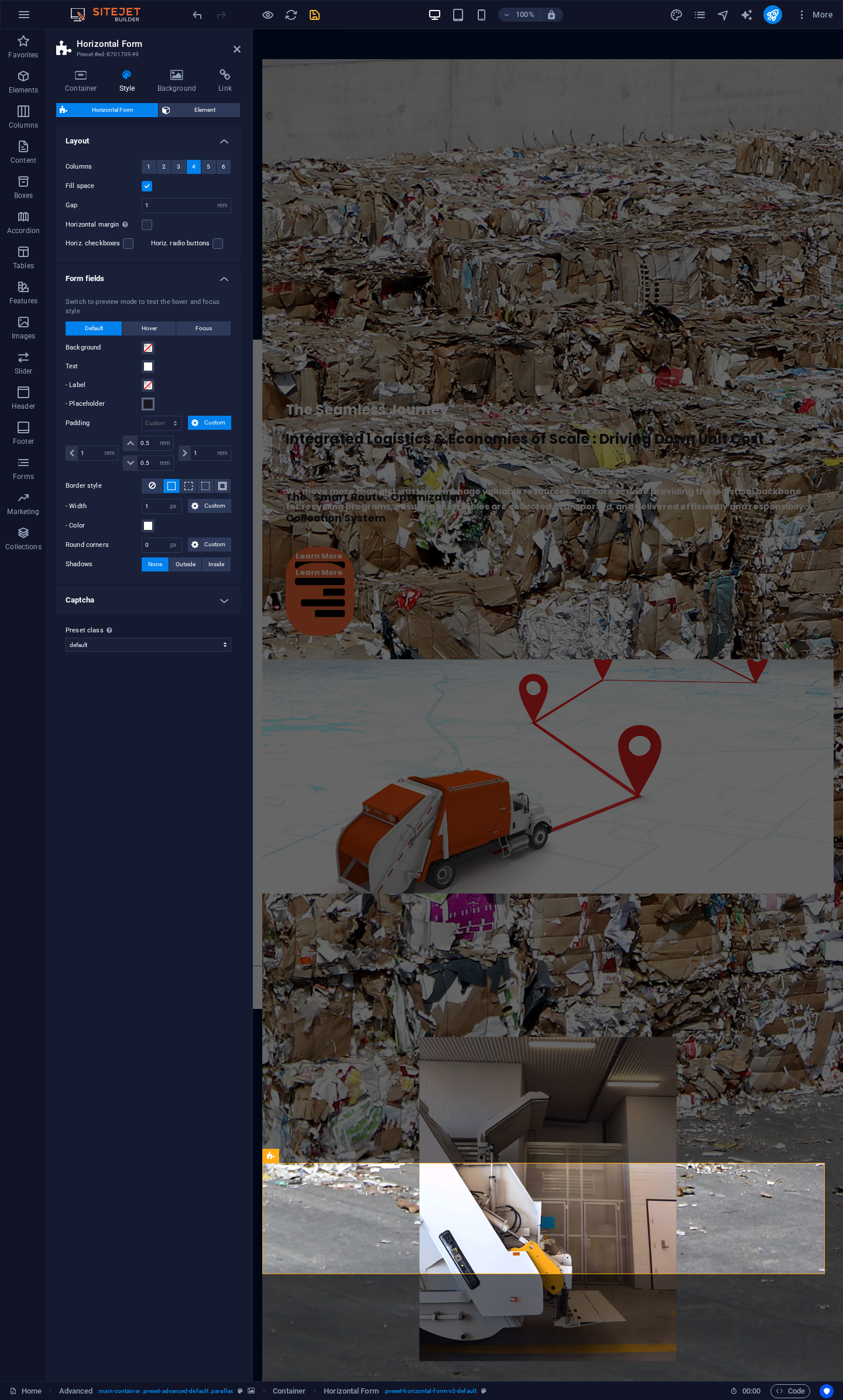
click at [151, 399] on span at bounding box center [148, 404] width 9 height 9
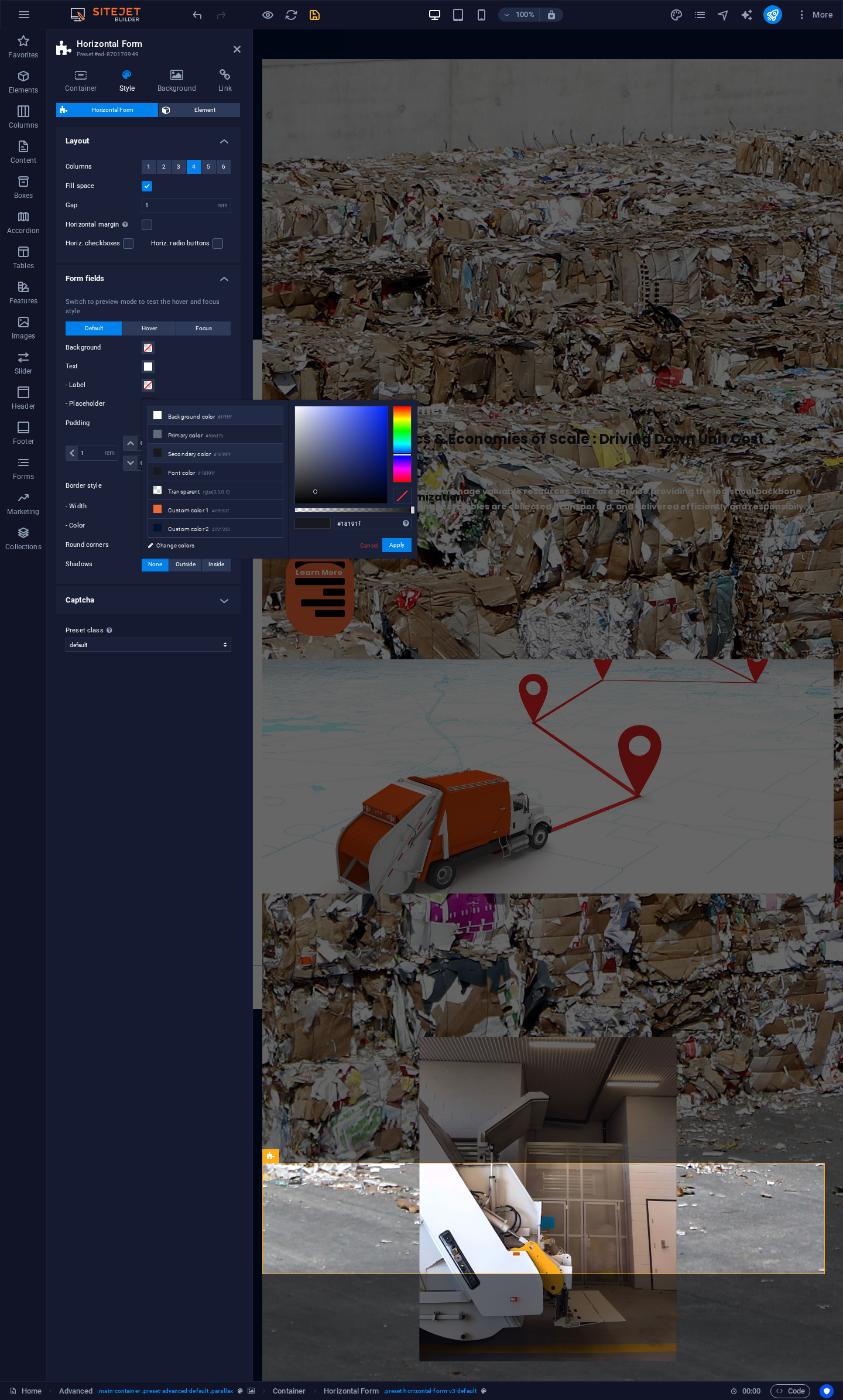
click at [160, 420] on li "Background color #ffffff" at bounding box center [215, 416] width 134 height 19
type input "#ffffff"
click at [405, 543] on button "Apply" at bounding box center [397, 545] width 29 height 14
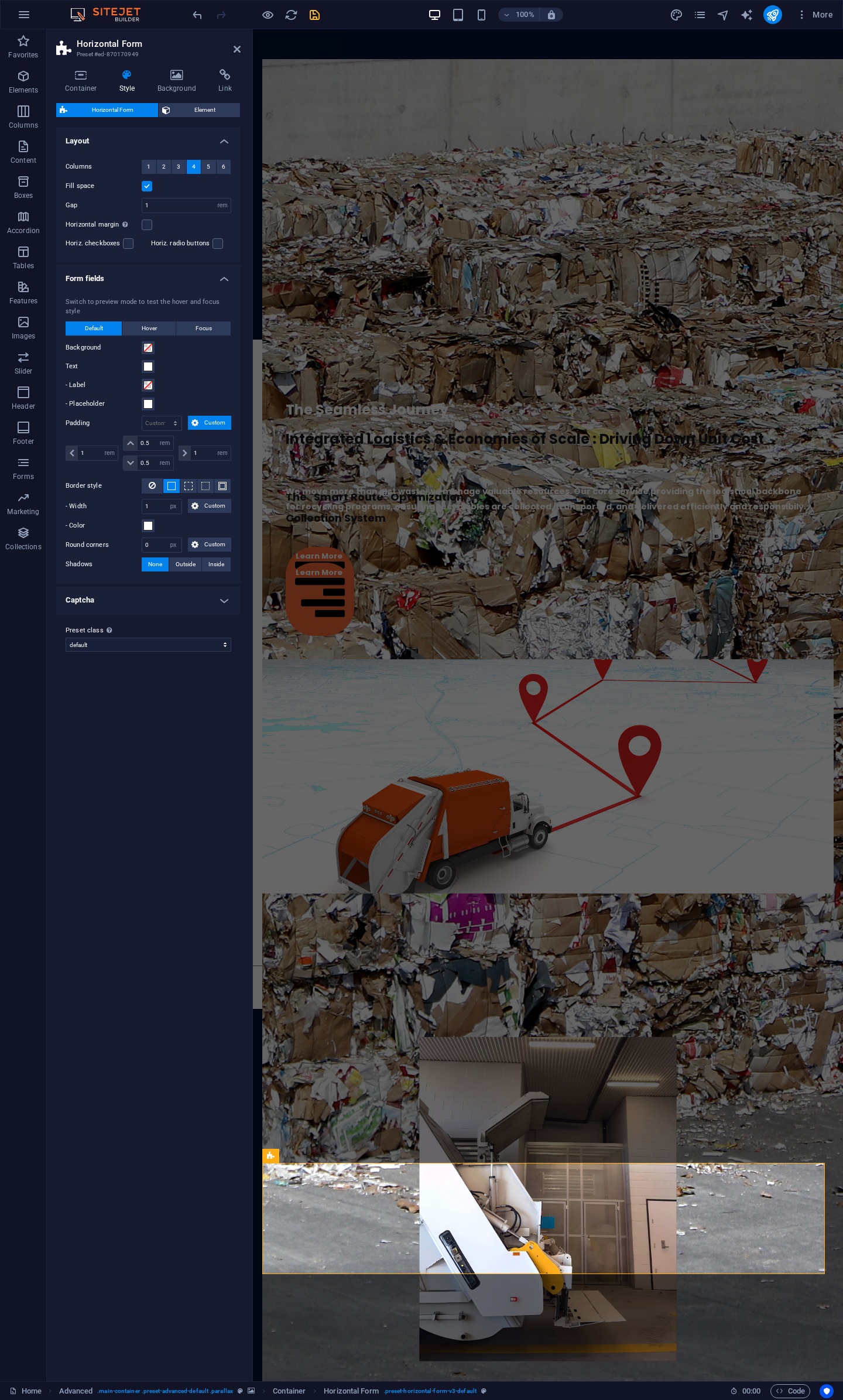
click at [149, 886] on div "Variants Default Layout Columns 1 2 3 4 5 6 Fill space Gap 1 px rem % vh vw Hor…" at bounding box center [148, 750] width 185 height 1245
click at [827, 83] on div "The Seamless Journey For Your Materials We move more than just waste;we manage …" at bounding box center [548, 170] width 590 height 340
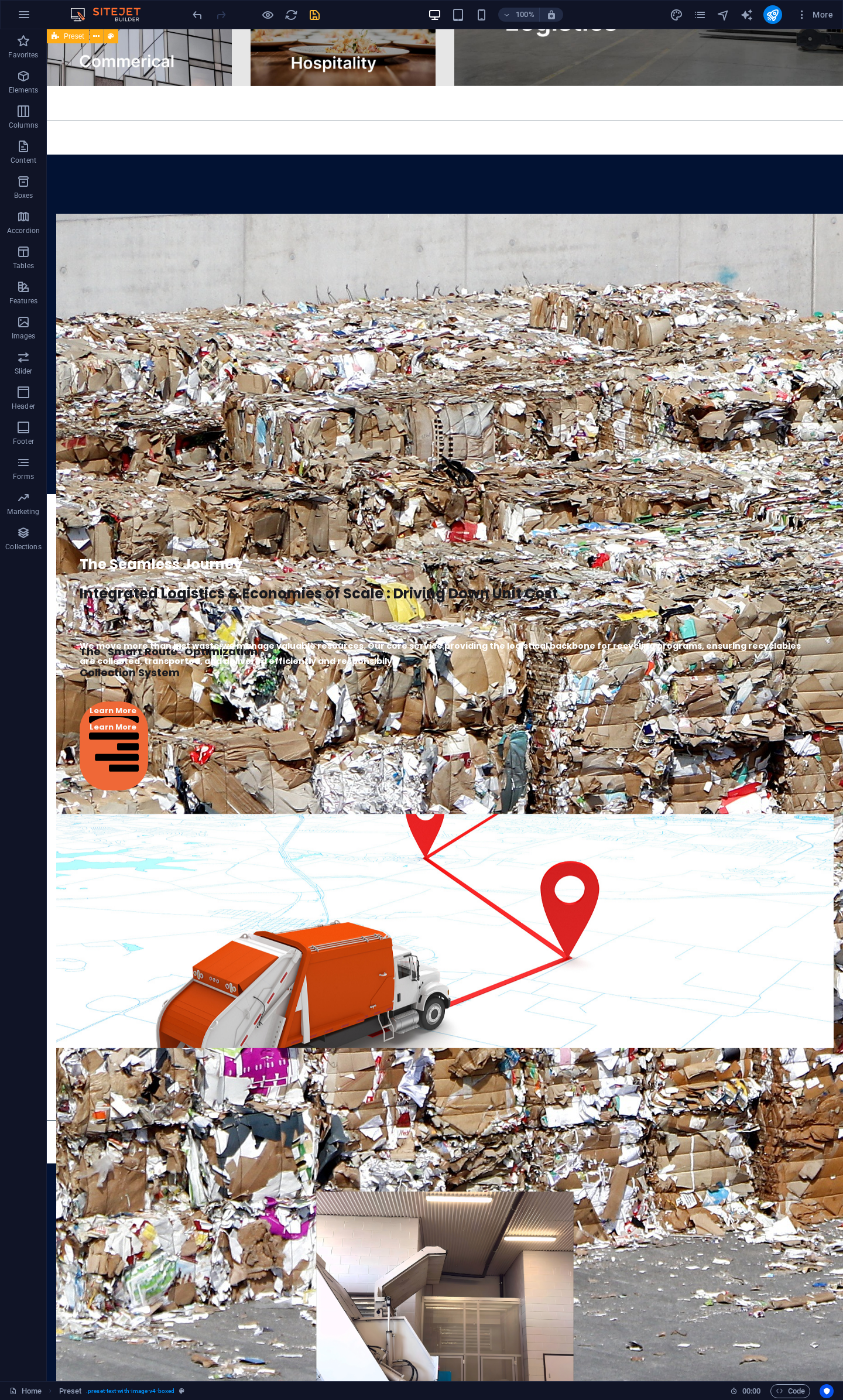
scroll to position [2800, 0]
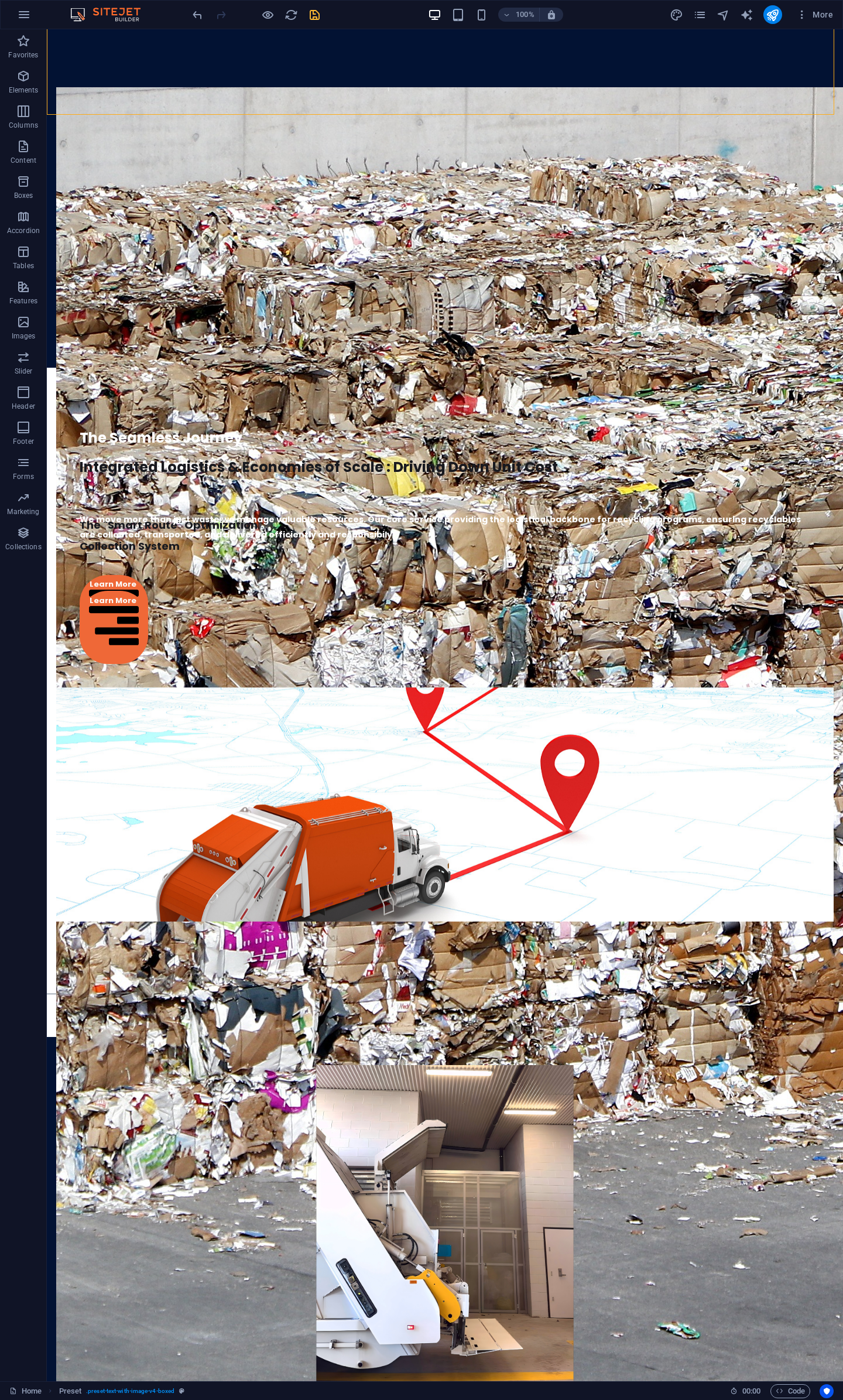
click at [315, 21] on icon "save" at bounding box center [315, 15] width 13 height 13
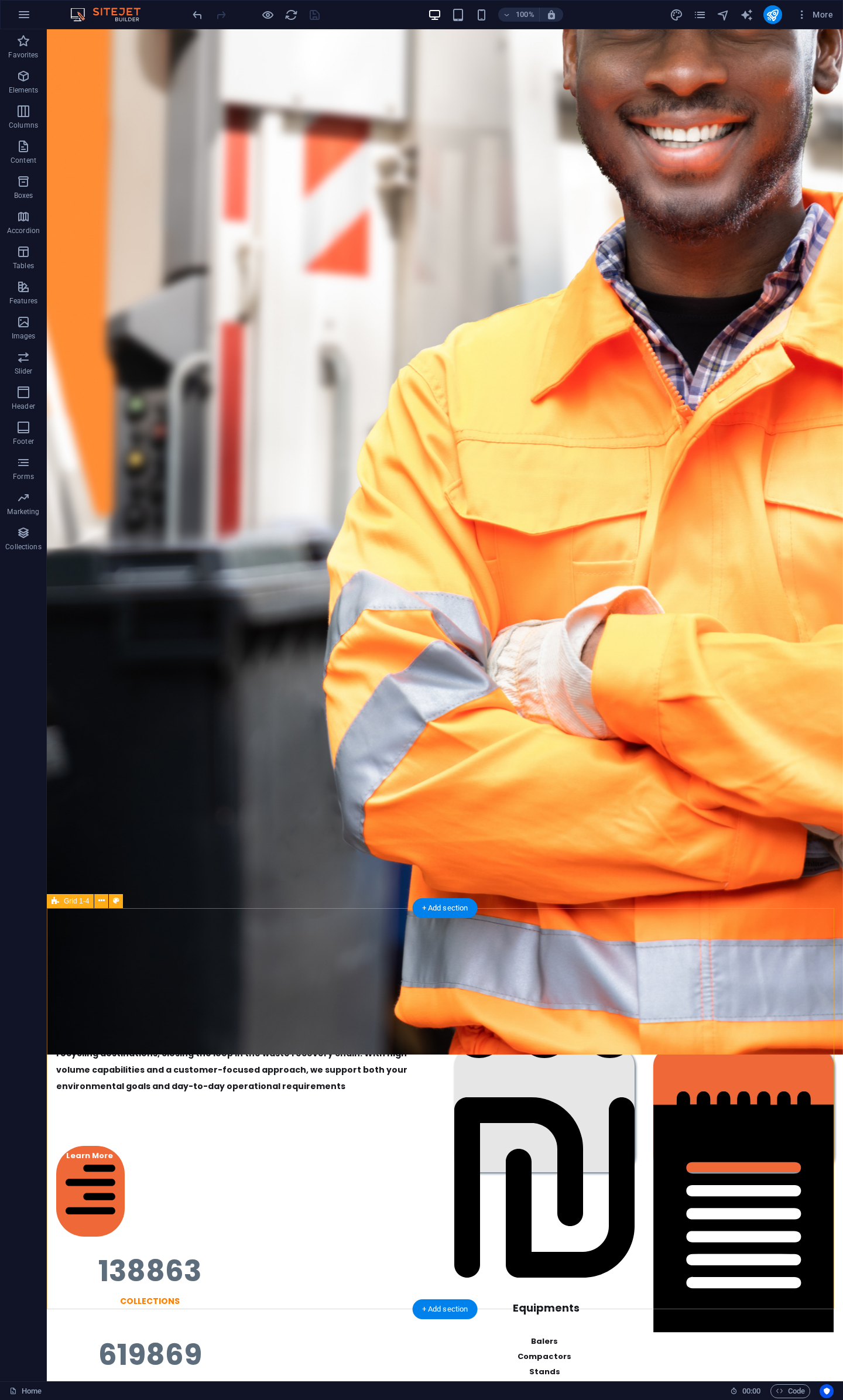
scroll to position [0, 0]
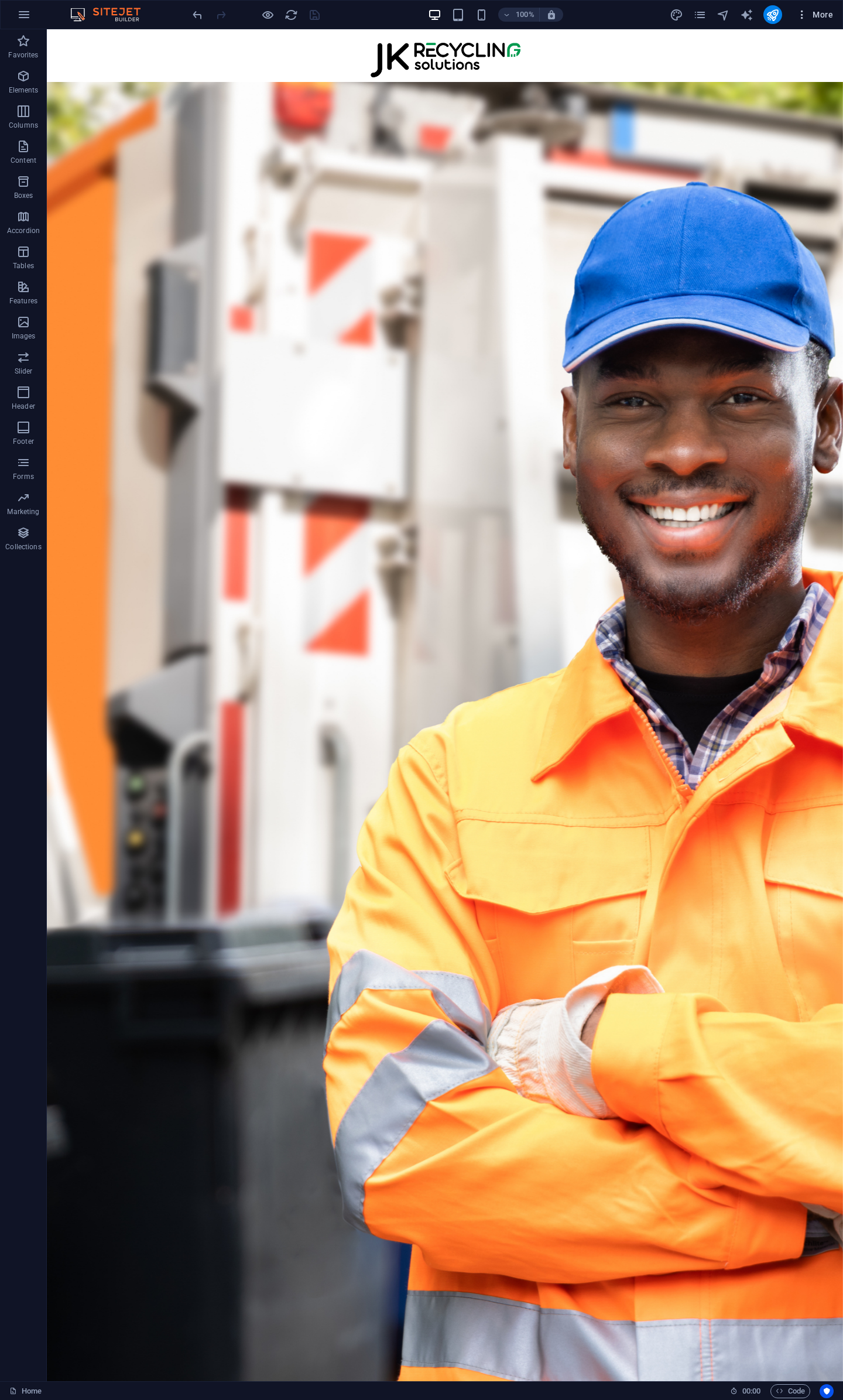
click at [808, 11] on icon "button" at bounding box center [803, 15] width 12 height 12
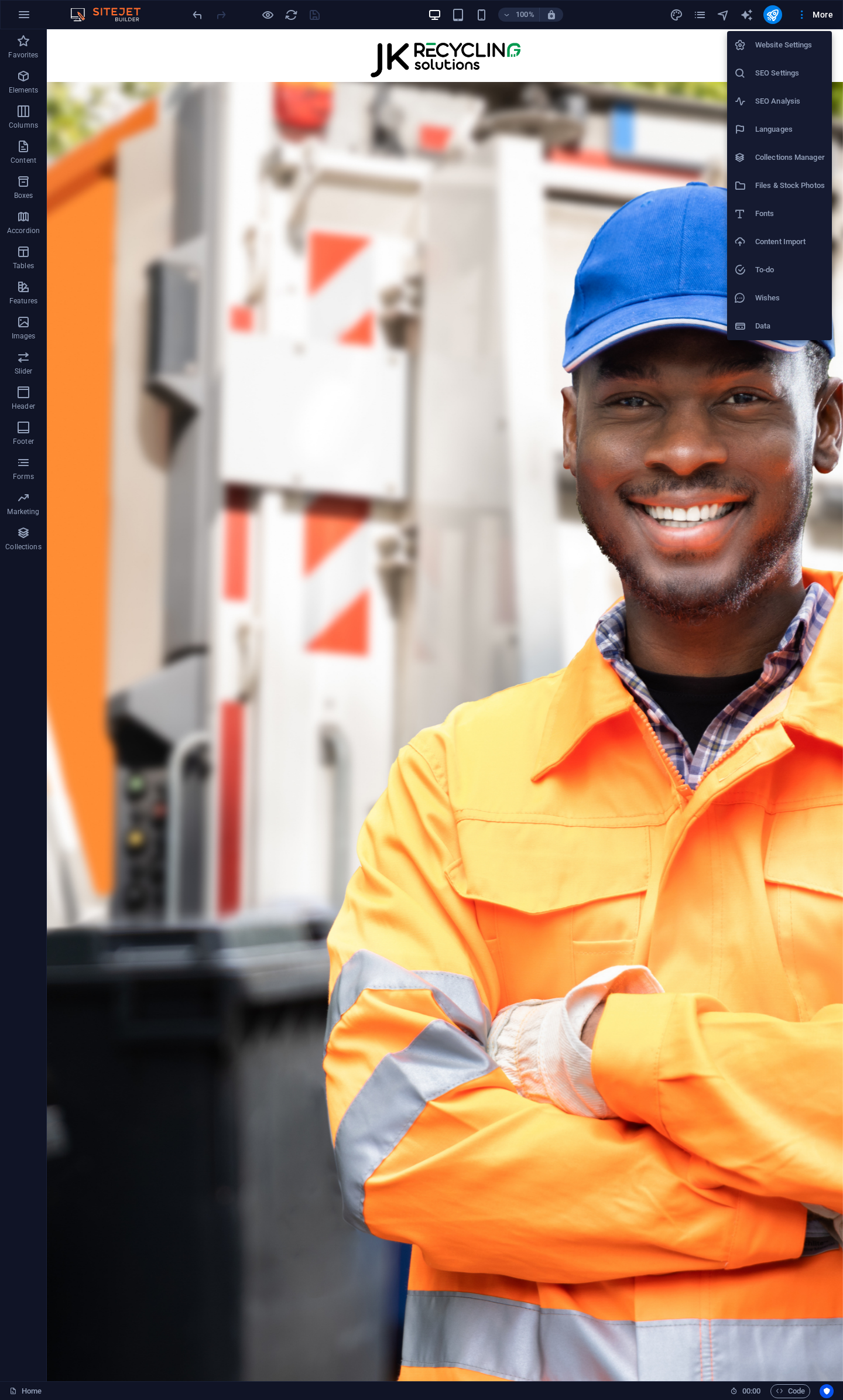
click at [698, 19] on div at bounding box center [421, 700] width 843 height 1400
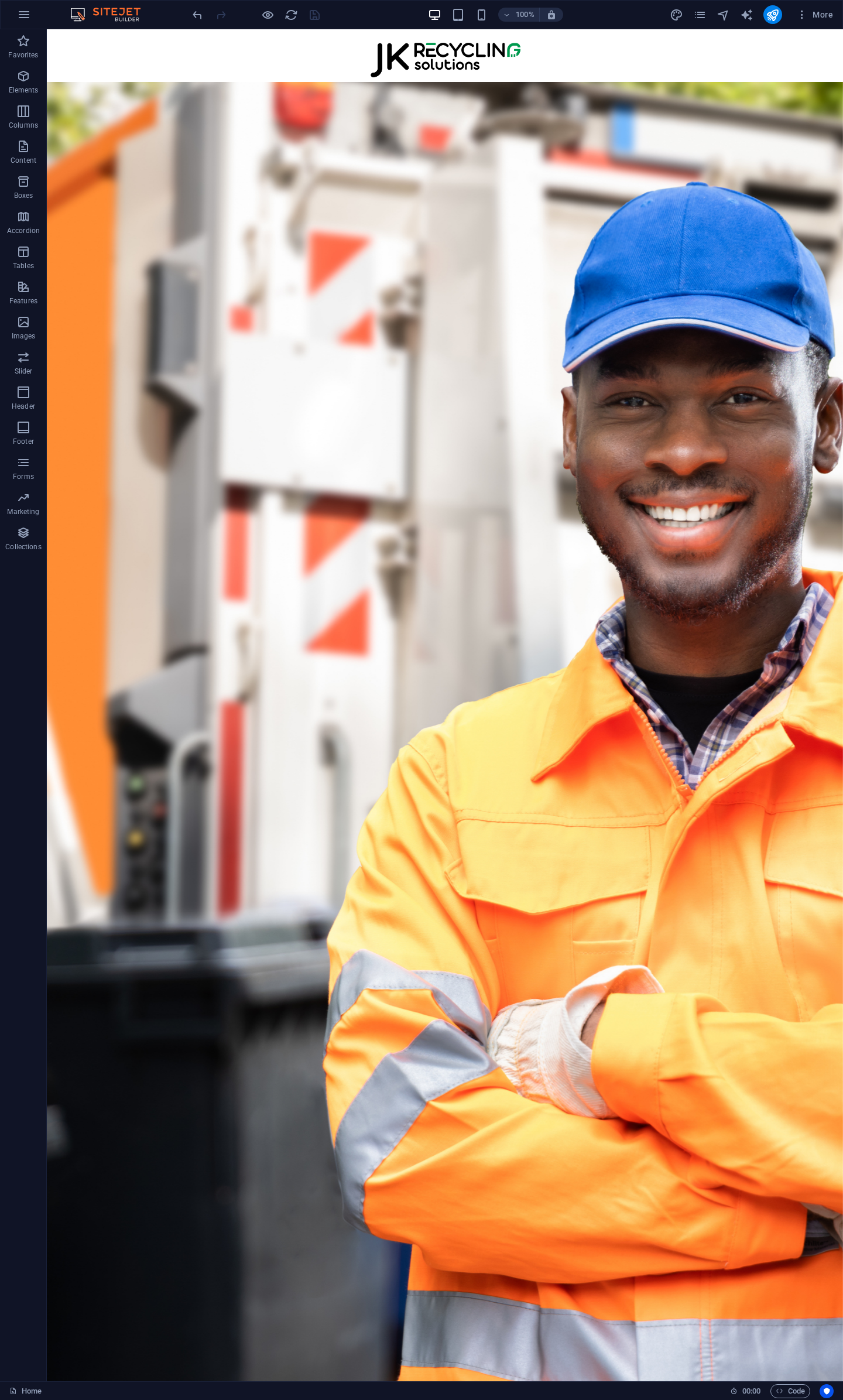
click at [698, 19] on icon "pages" at bounding box center [700, 15] width 13 height 13
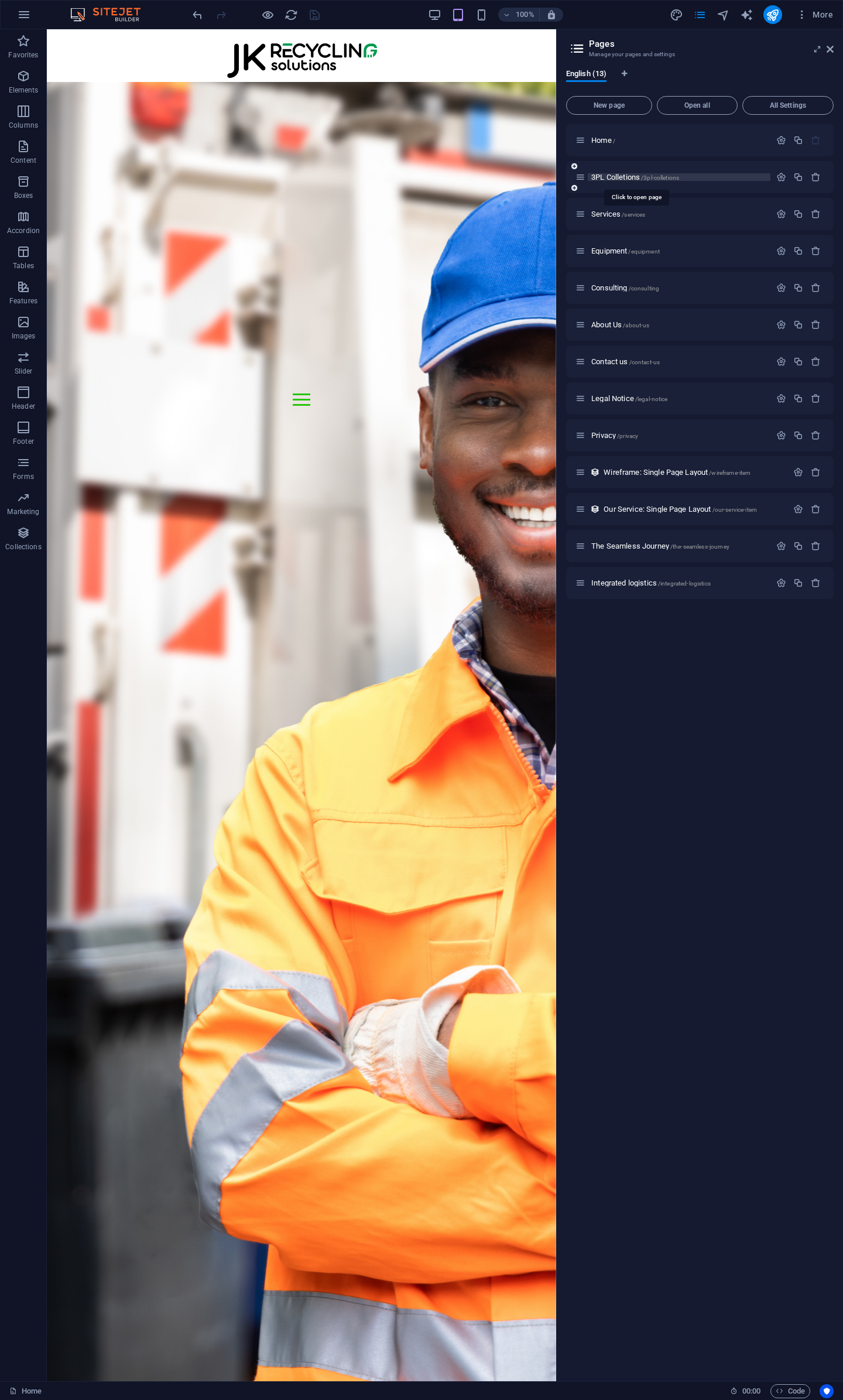
click at [615, 174] on span "3PL Colletions /3pl-colletions" at bounding box center [635, 177] width 88 height 9
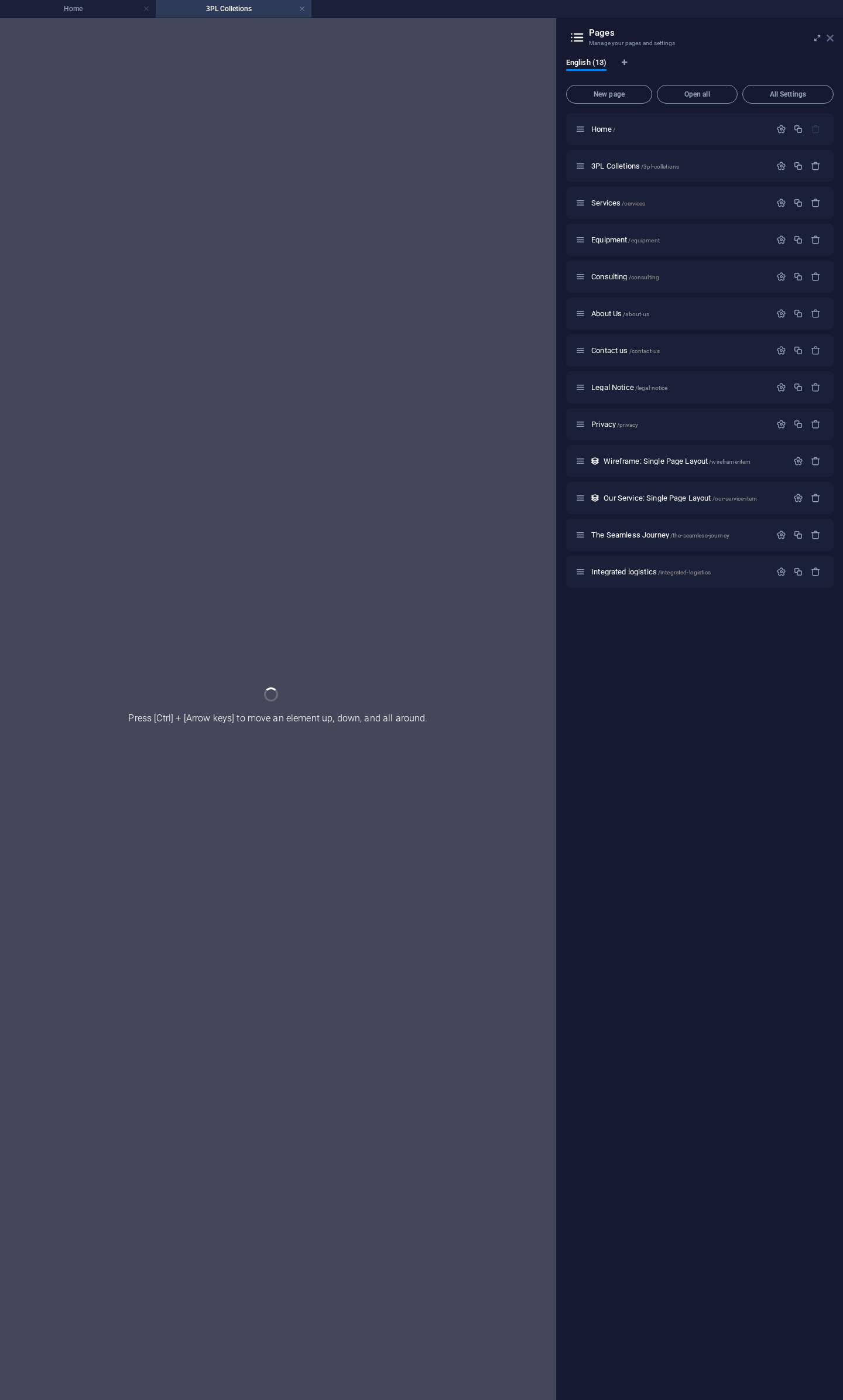
click at [831, 38] on icon at bounding box center [830, 38] width 7 height 9
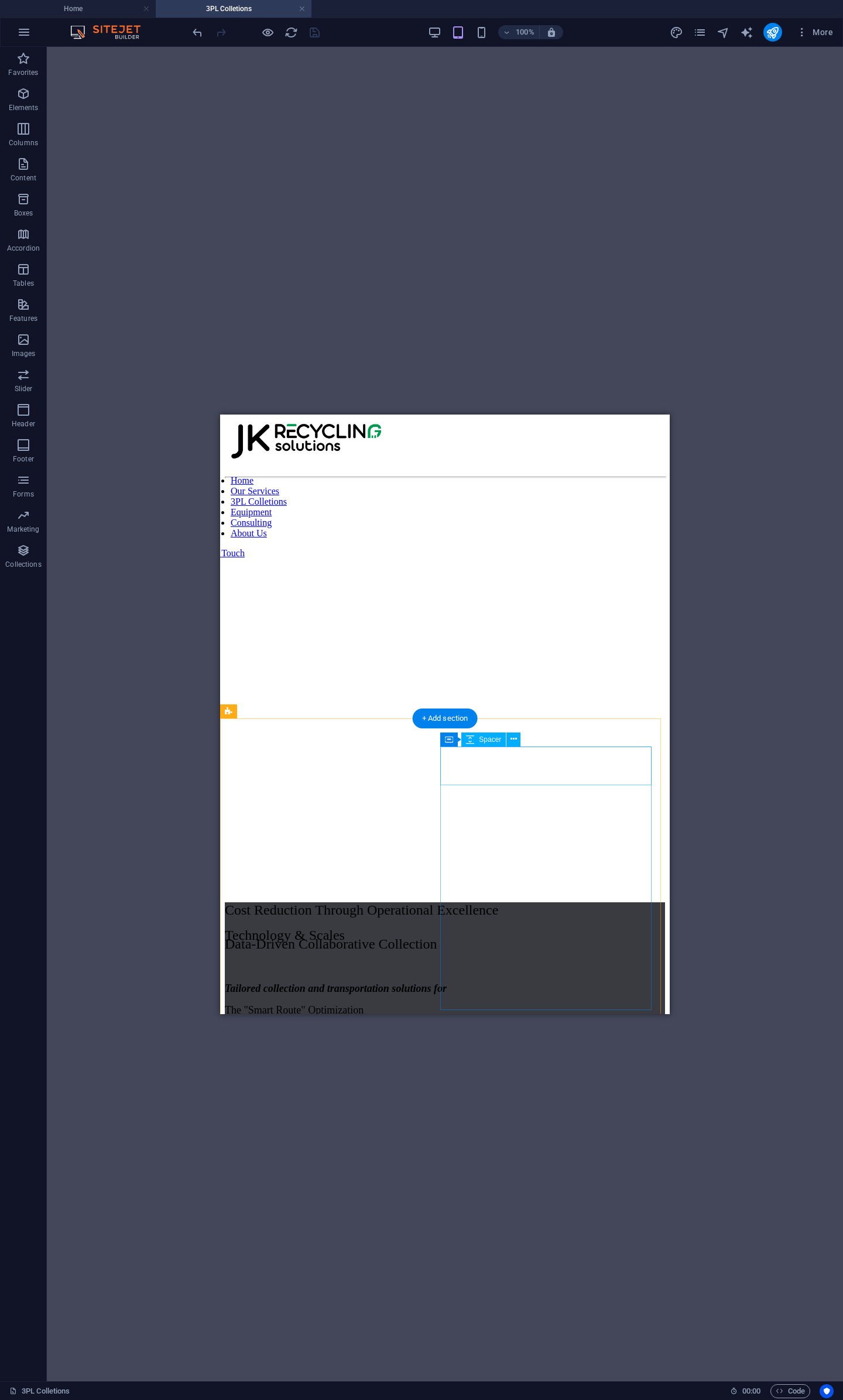
scroll to position [605, 0]
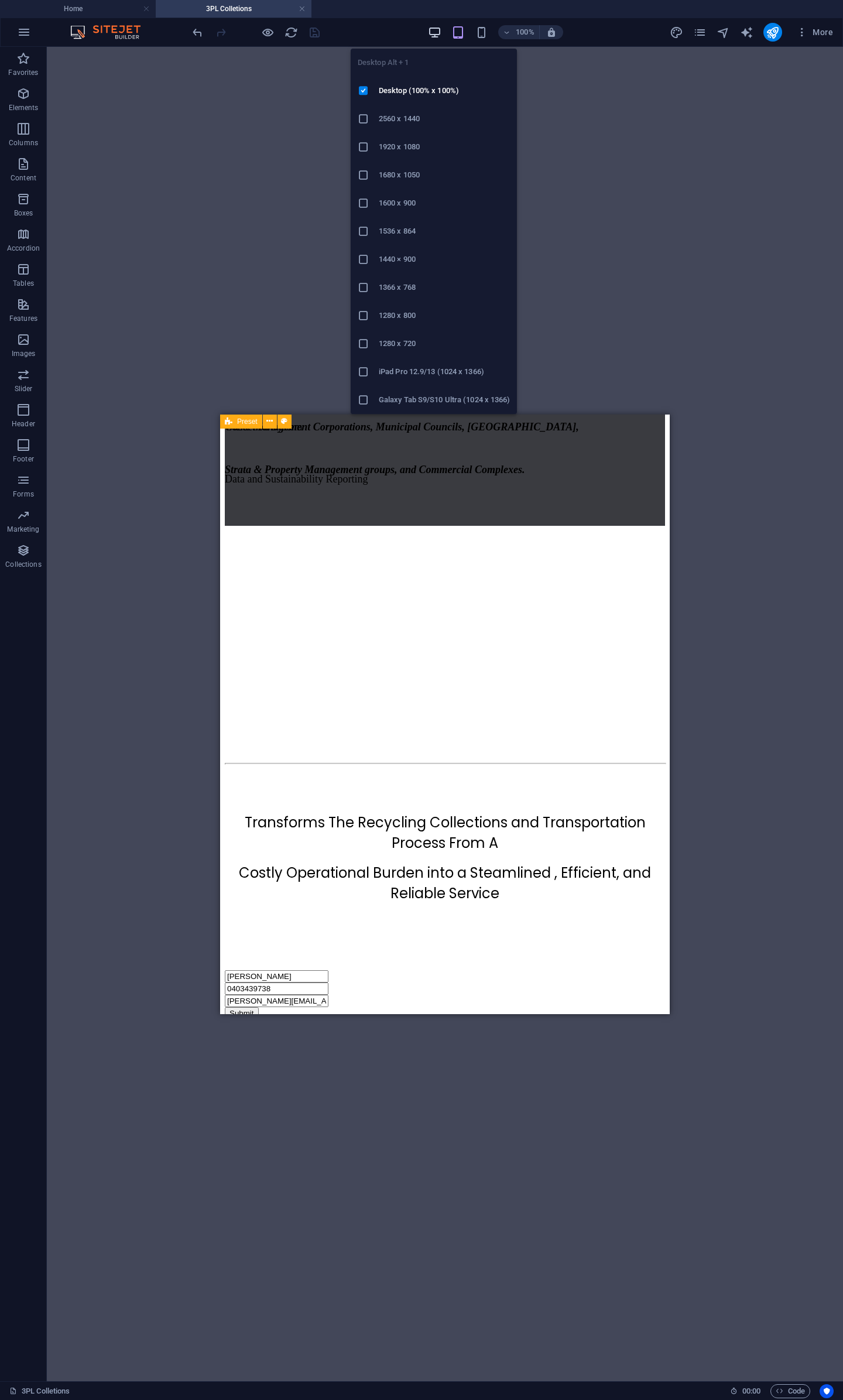
click at [440, 36] on icon "button" at bounding box center [434, 32] width 13 height 13
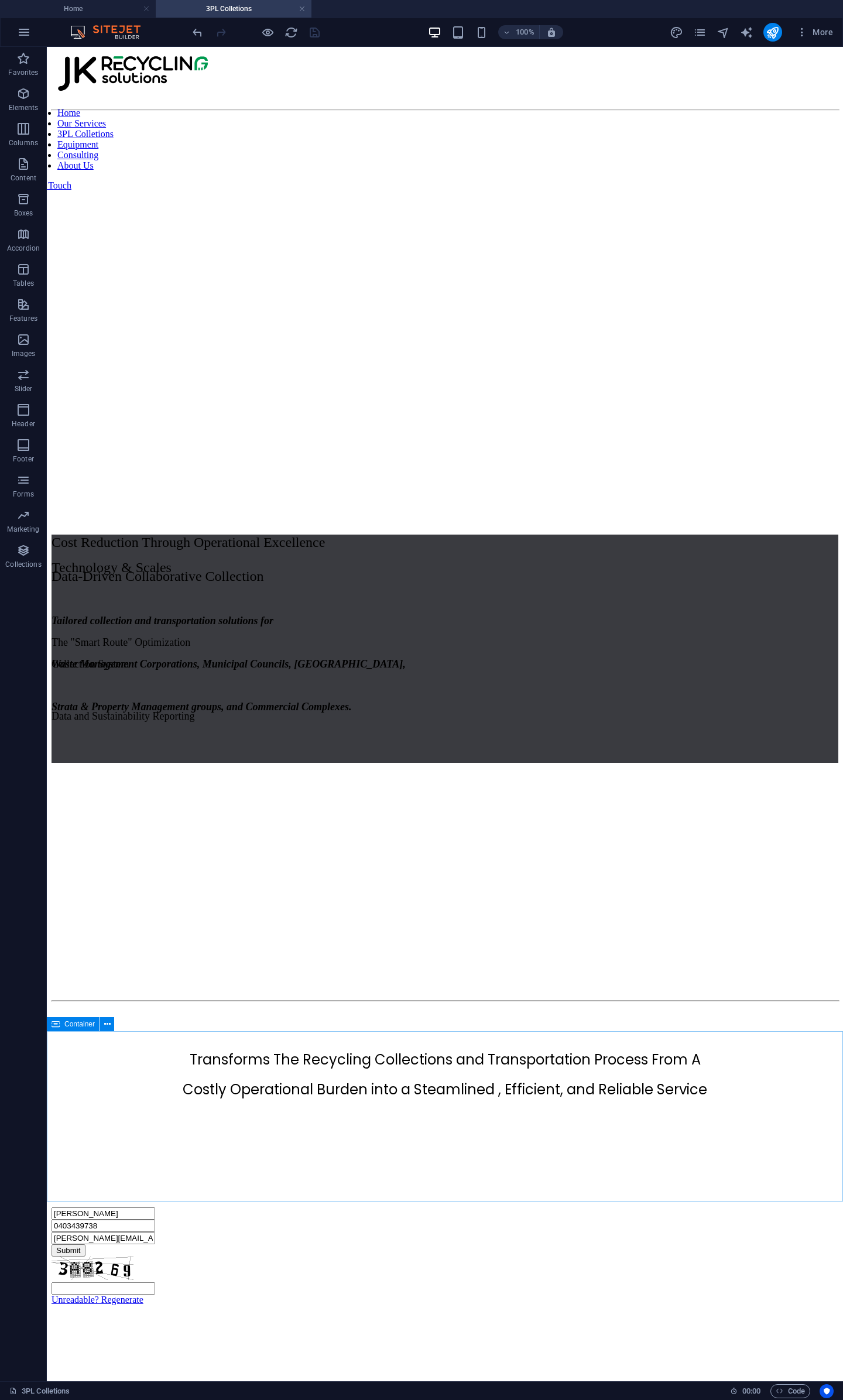
click at [62, 1025] on div "Container" at bounding box center [74, 1024] width 53 height 14
select select "px"
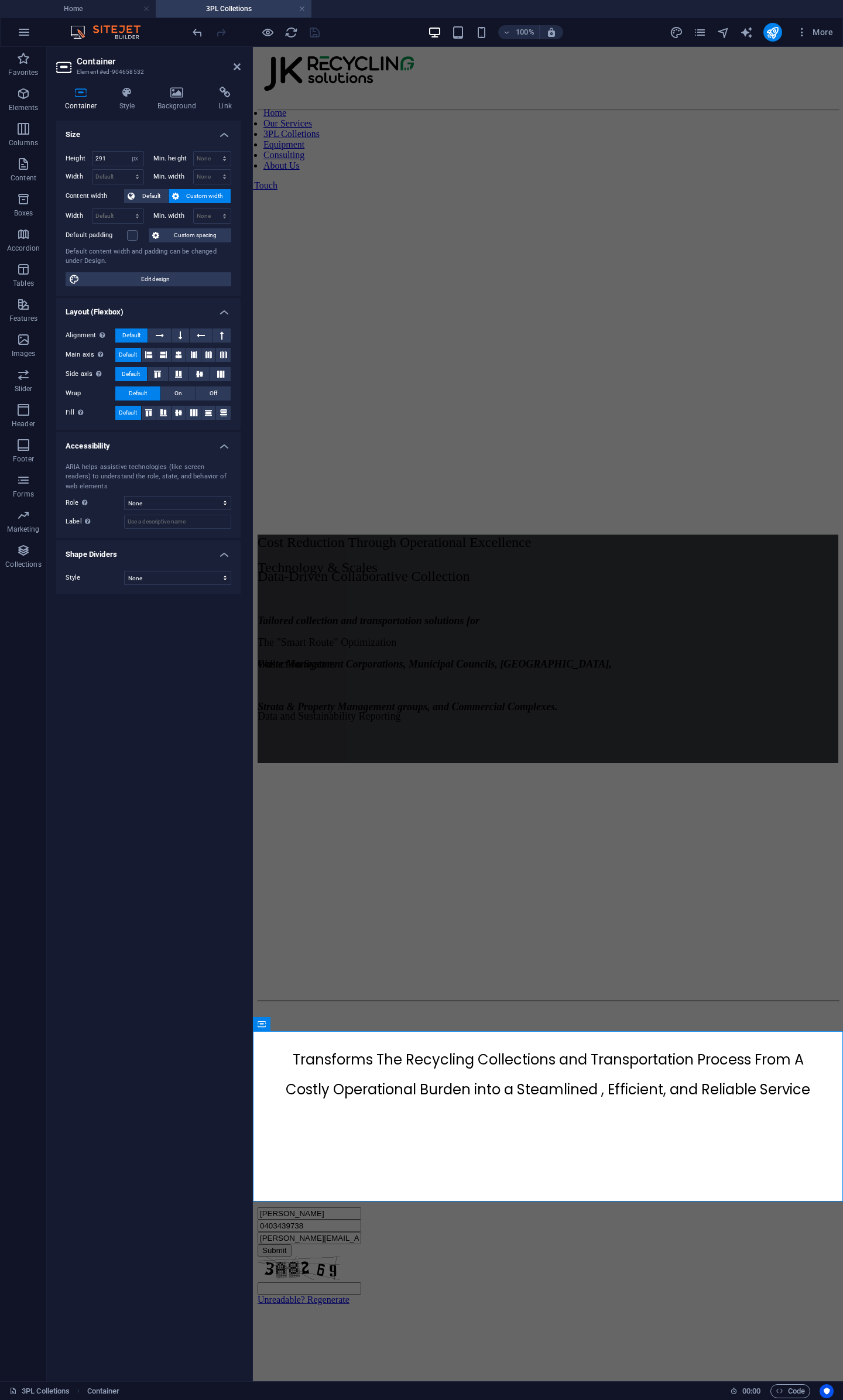
click at [75, 94] on icon at bounding box center [81, 93] width 50 height 12
click at [181, 96] on icon at bounding box center [177, 93] width 57 height 12
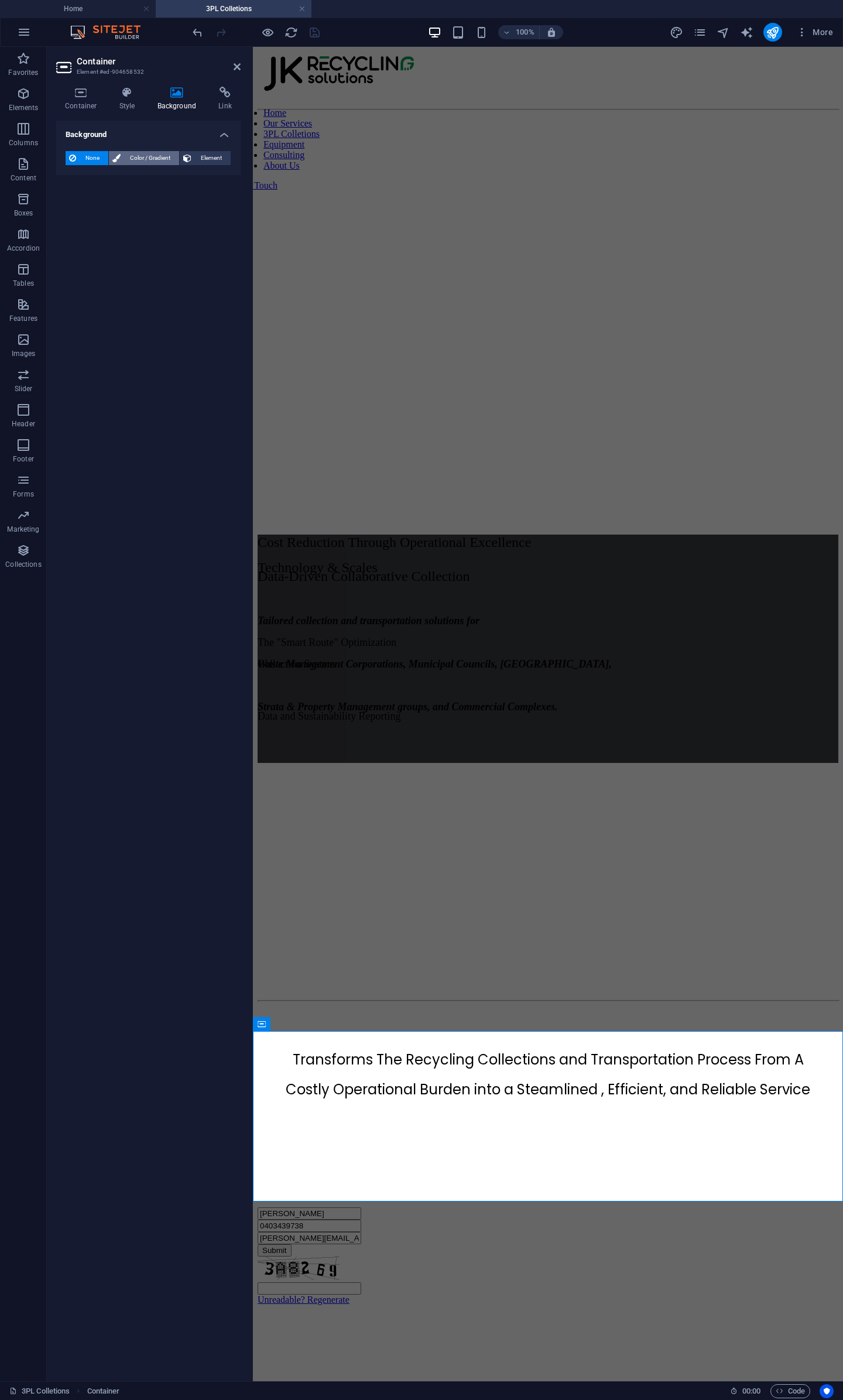
click at [137, 154] on span "Color / Gradient" at bounding box center [150, 158] width 52 height 14
click at [77, 205] on span at bounding box center [73, 205] width 13 height 13
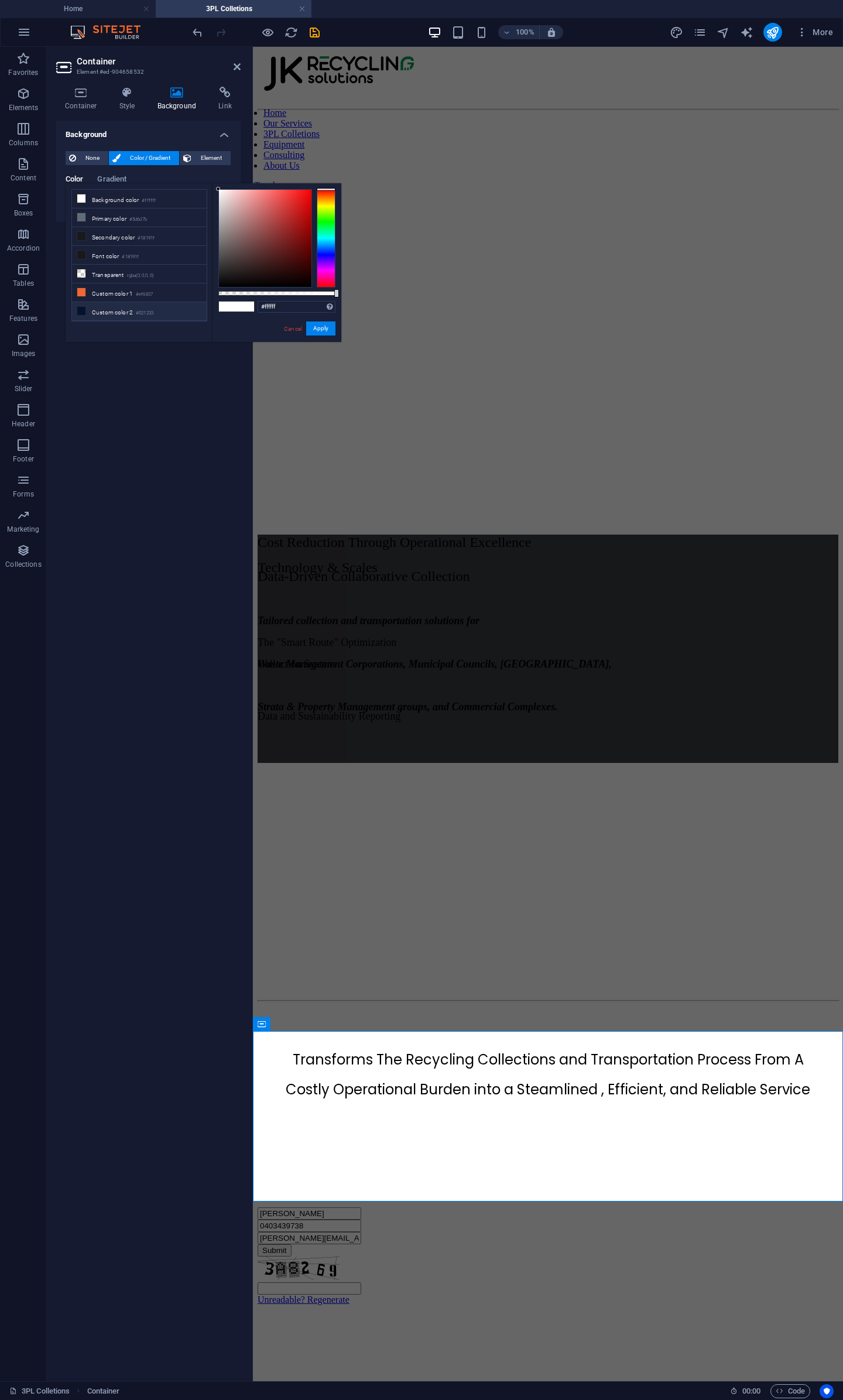
click at [117, 302] on li "Custom color 2 #021233" at bounding box center [139, 311] width 134 height 19
type input "#021233"
click at [323, 330] on button "Apply" at bounding box center [321, 328] width 29 height 14
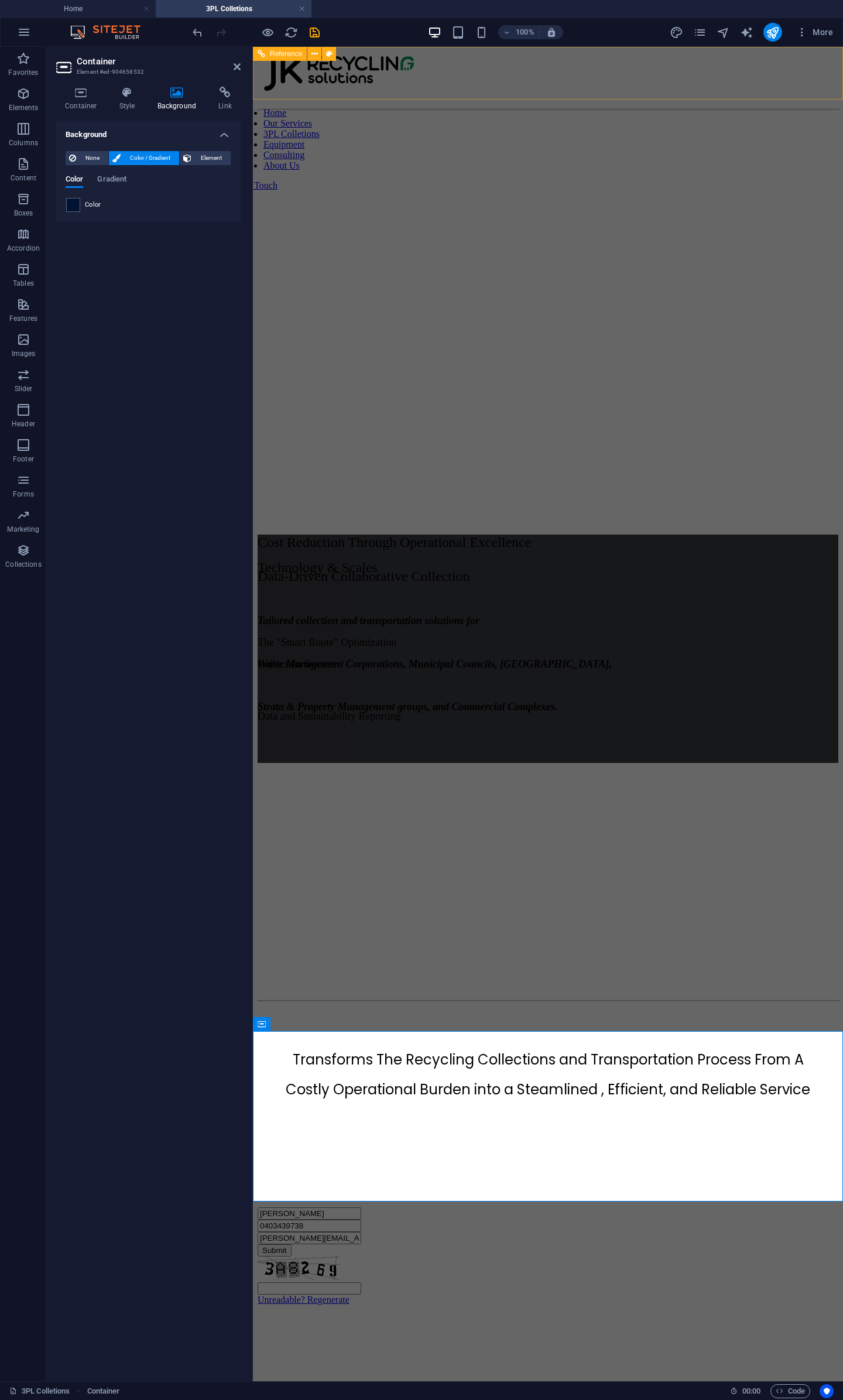
click at [669, 108] on nav "Home Our Services 3PL Colletions Equipment Consulting About Us" at bounding box center [530, 139] width 581 height 63
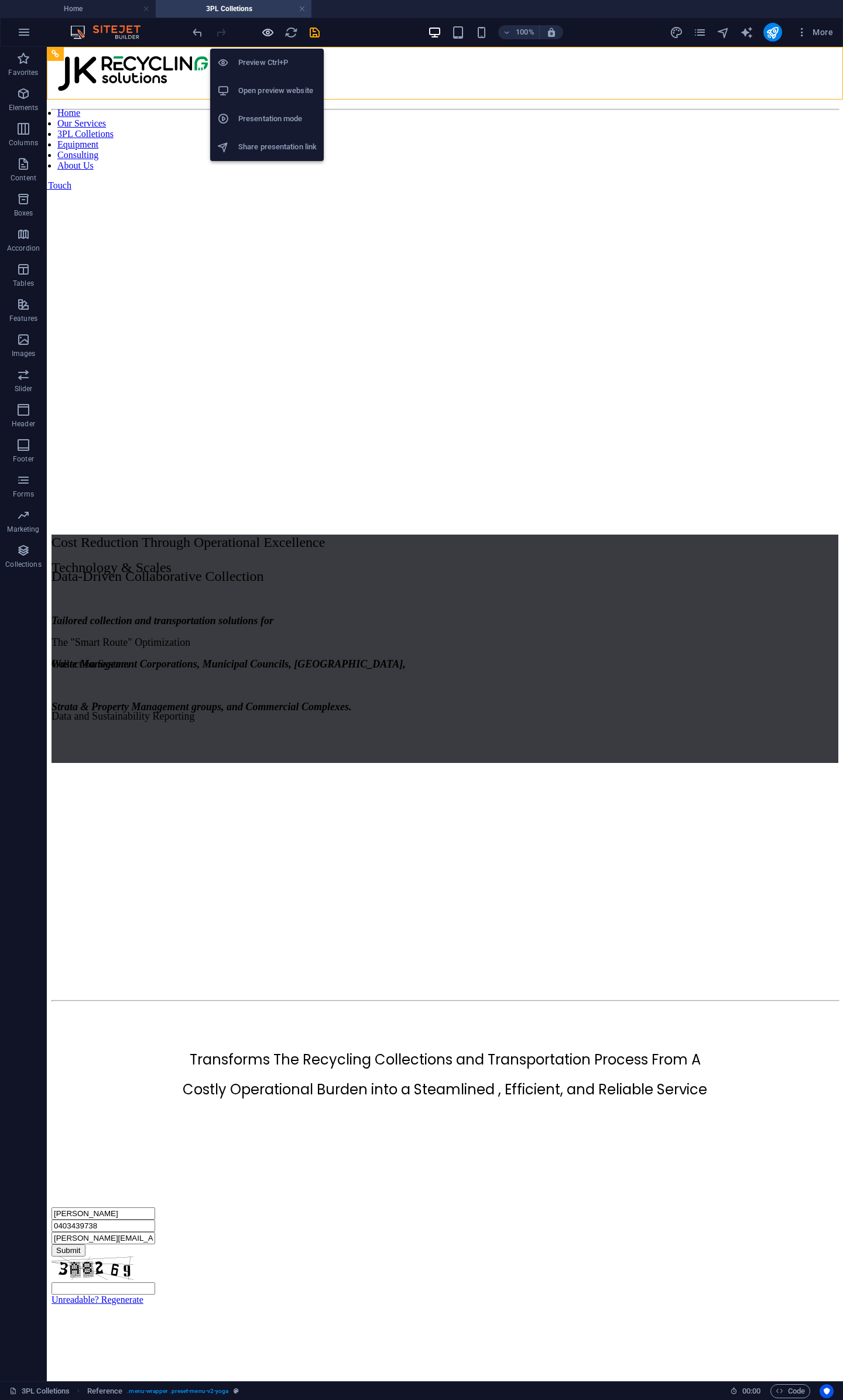
click at [270, 33] on icon "button" at bounding box center [268, 32] width 13 height 13
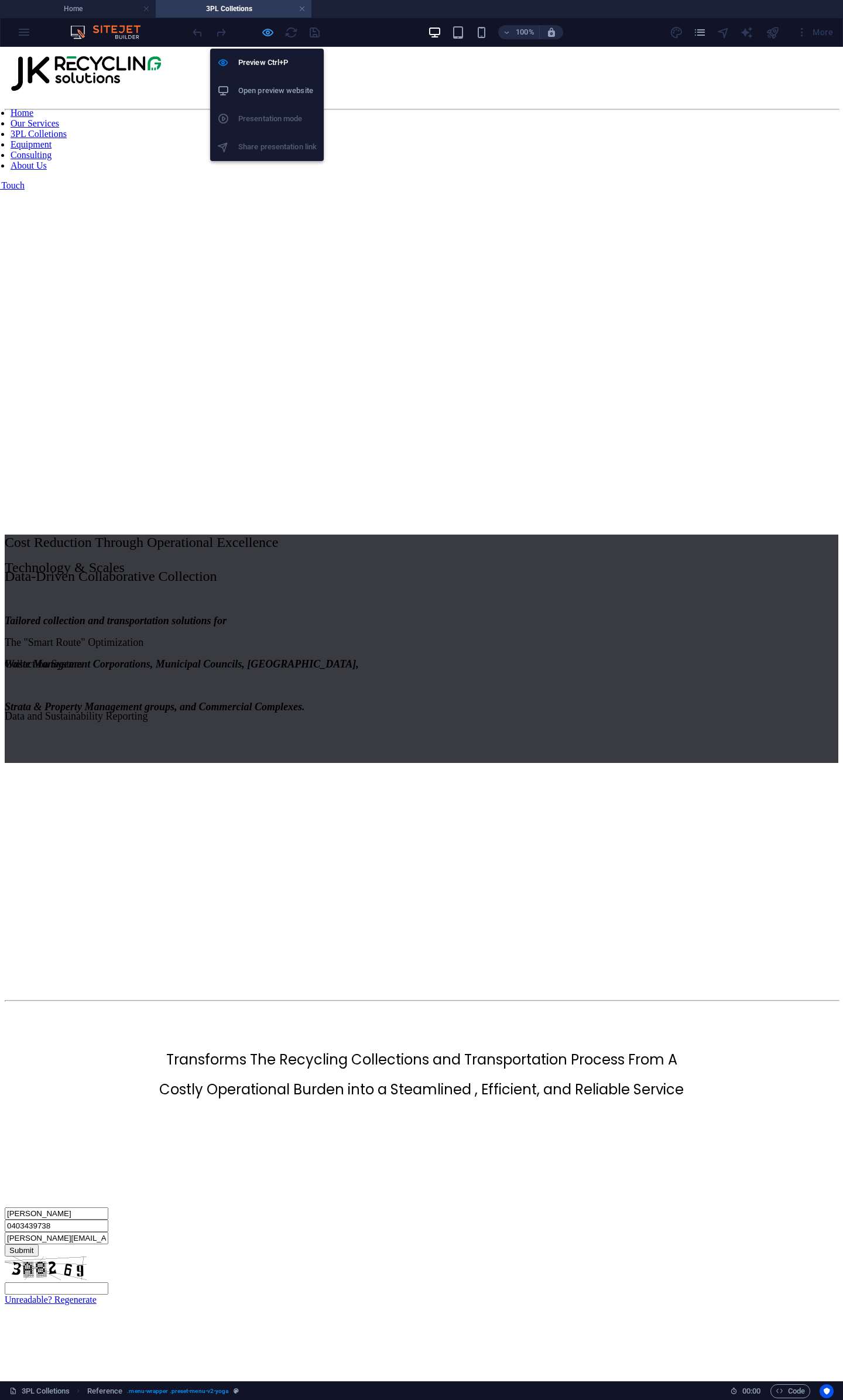
click at [268, 33] on icon "button" at bounding box center [268, 32] width 13 height 13
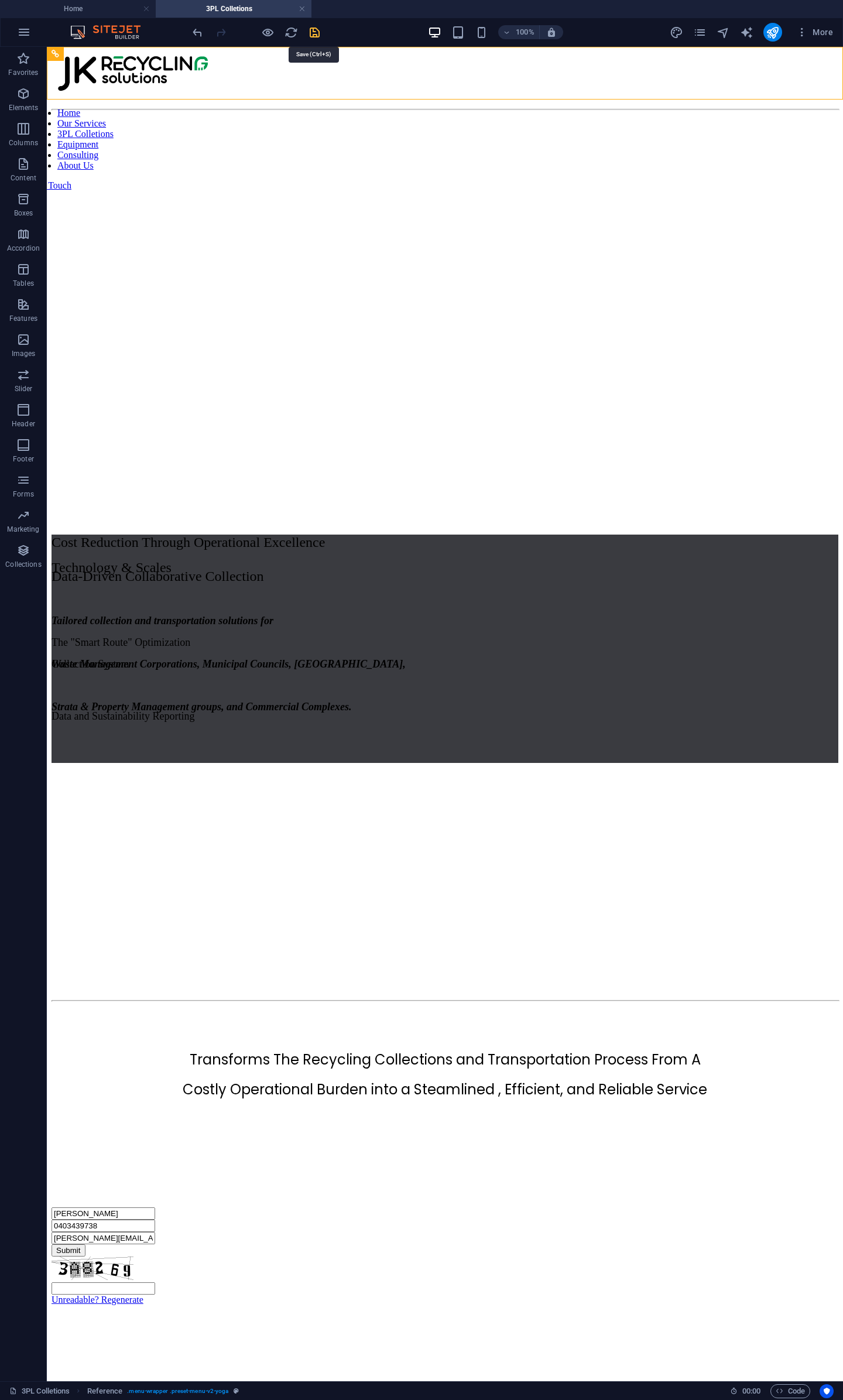
click at [313, 31] on icon "save" at bounding box center [315, 32] width 13 height 13
